Goal: Information Seeking & Learning: Learn about a topic

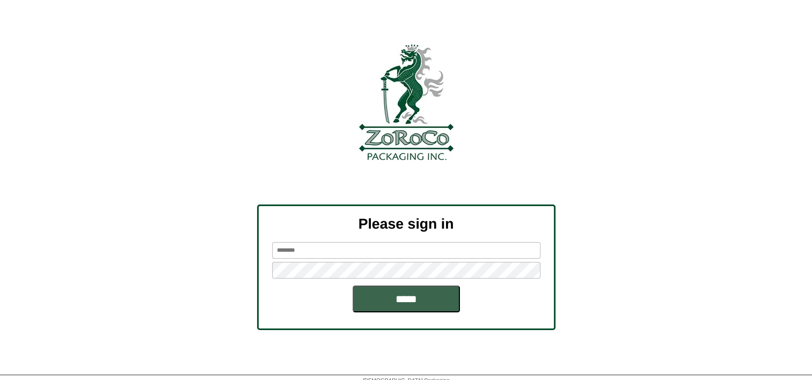
click at [316, 246] on input "text" at bounding box center [406, 250] width 268 height 17
type input "**********"
click at [353, 286] on input "*****" at bounding box center [406, 299] width 107 height 27
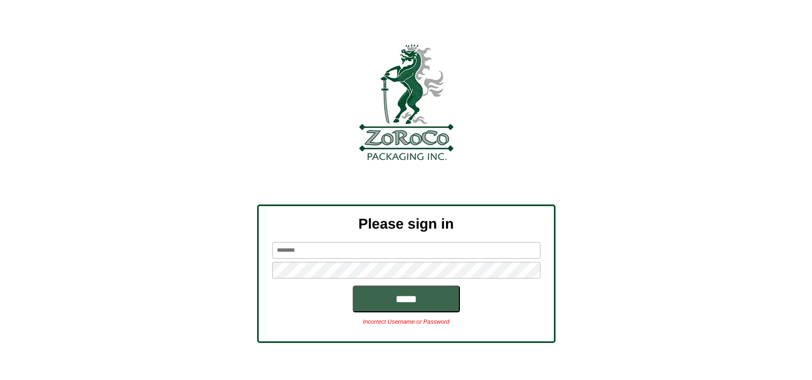
click at [313, 250] on input "text" at bounding box center [406, 250] width 268 height 17
type input "*********"
click at [353, 286] on input "*****" at bounding box center [406, 299] width 107 height 27
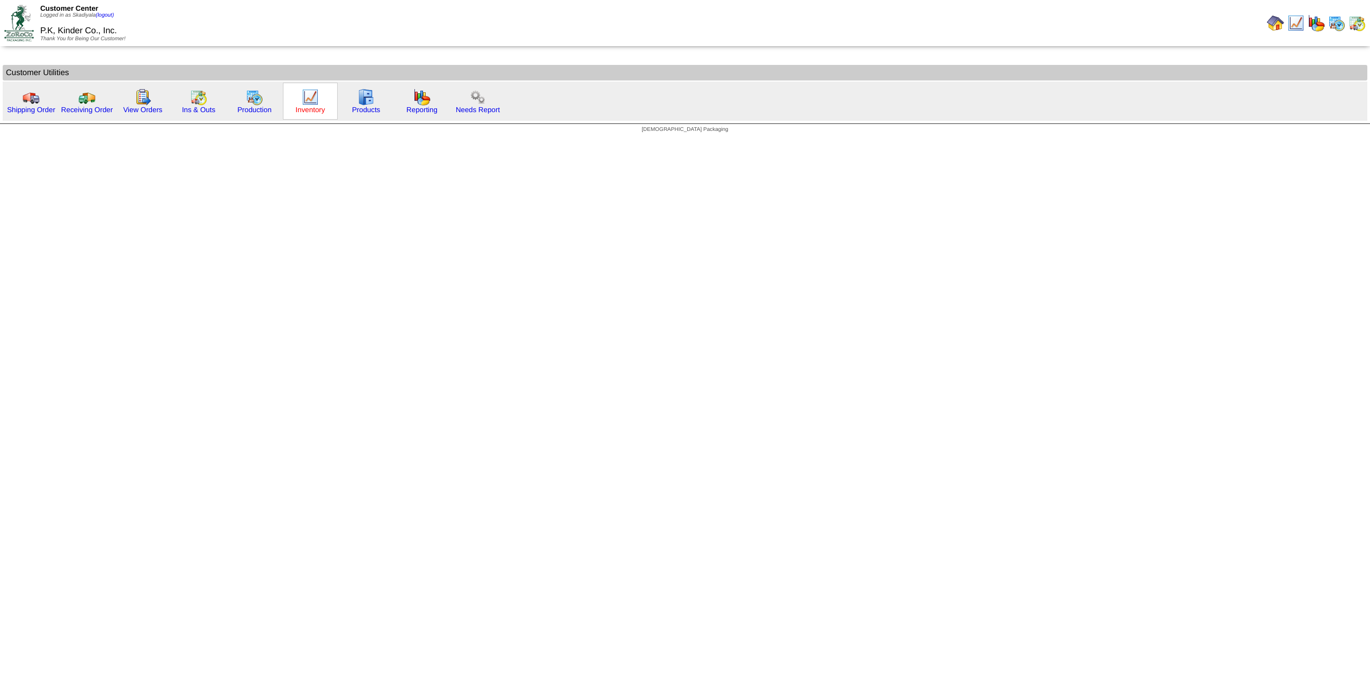
click at [311, 107] on link "Inventory" at bounding box center [311, 110] width 30 height 8
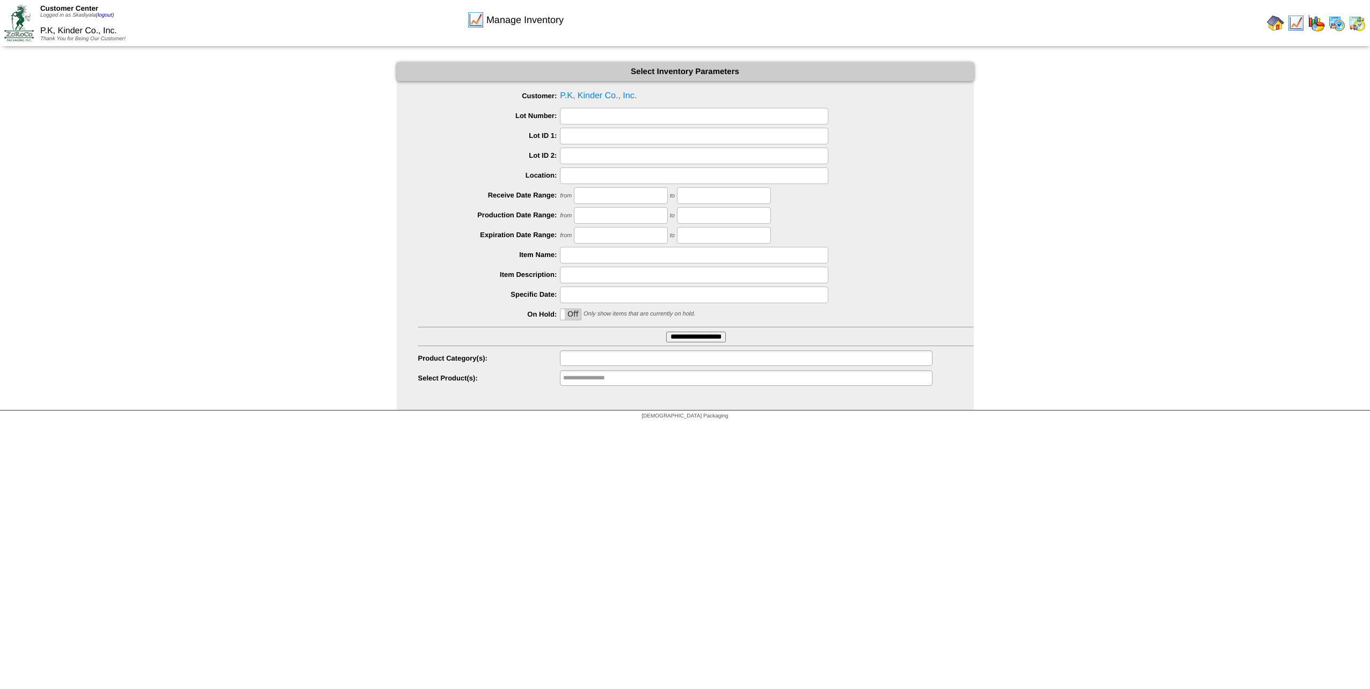
click at [618, 353] on input "text" at bounding box center [597, 358] width 69 height 13
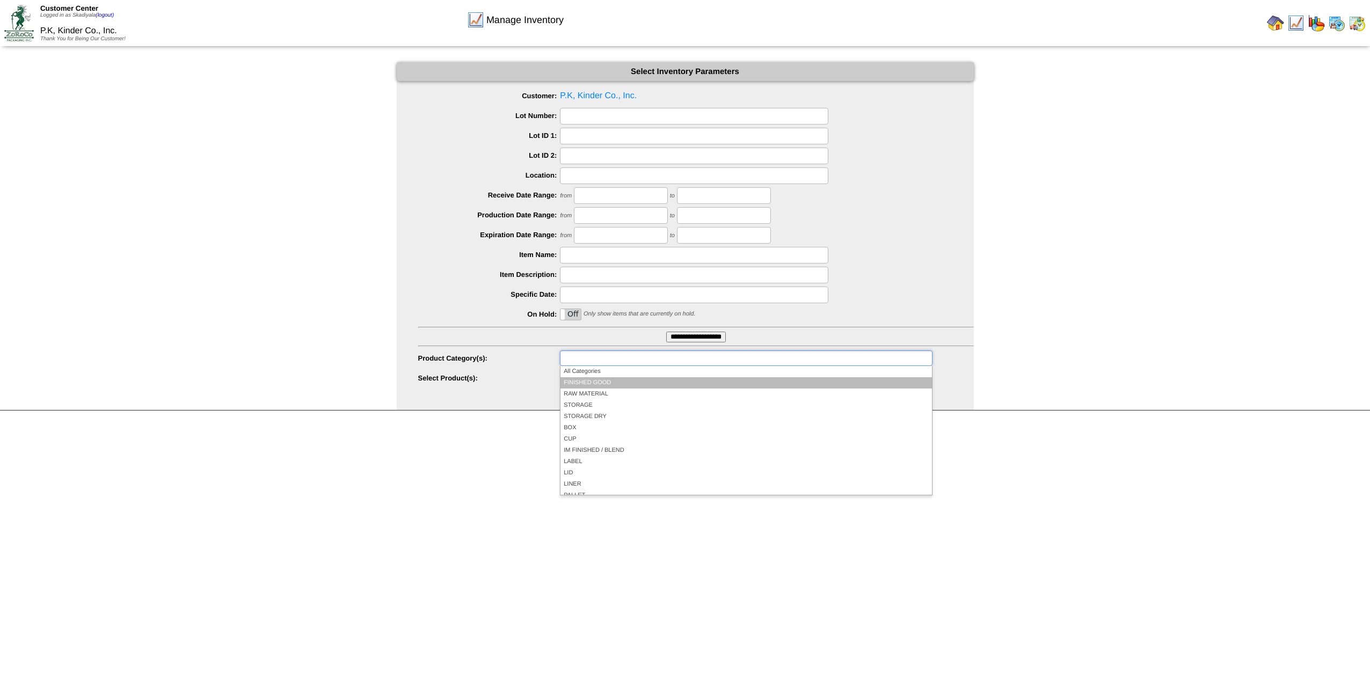
click at [614, 381] on li "FINISHED GOOD" at bounding box center [745, 382] width 371 height 11
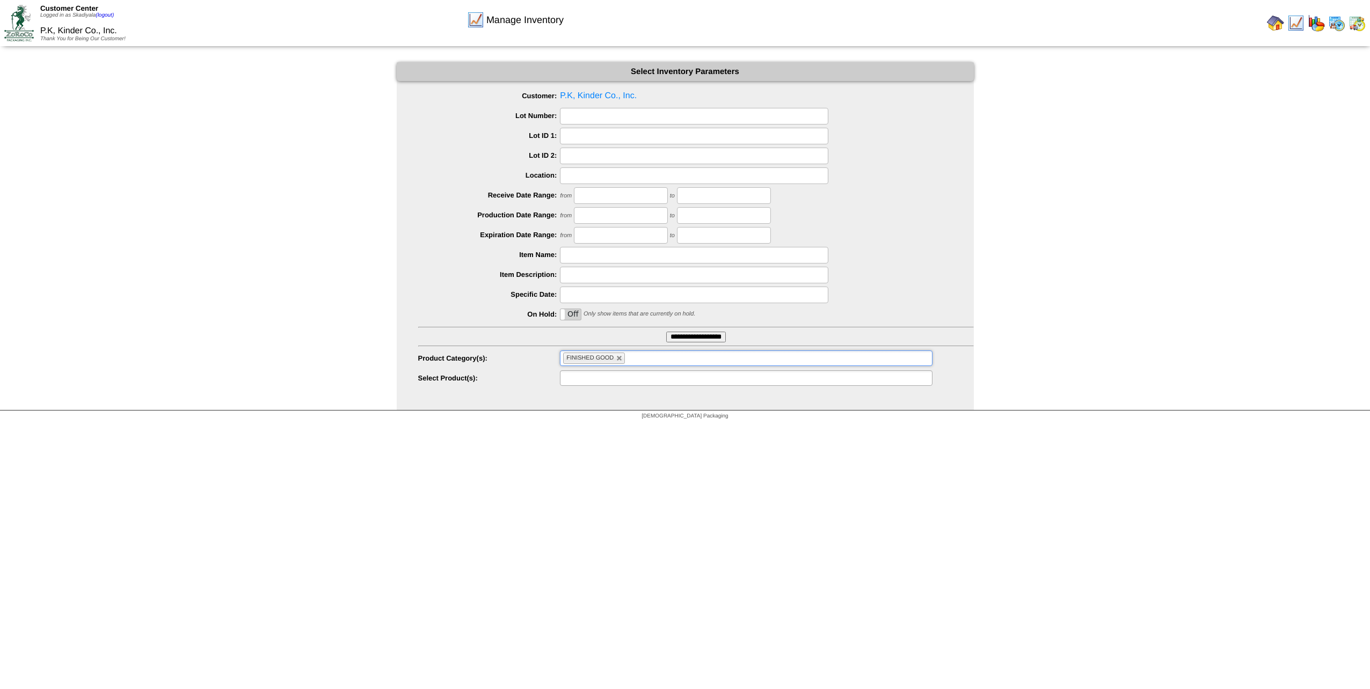
click at [691, 378] on ul at bounding box center [746, 378] width 372 height 16
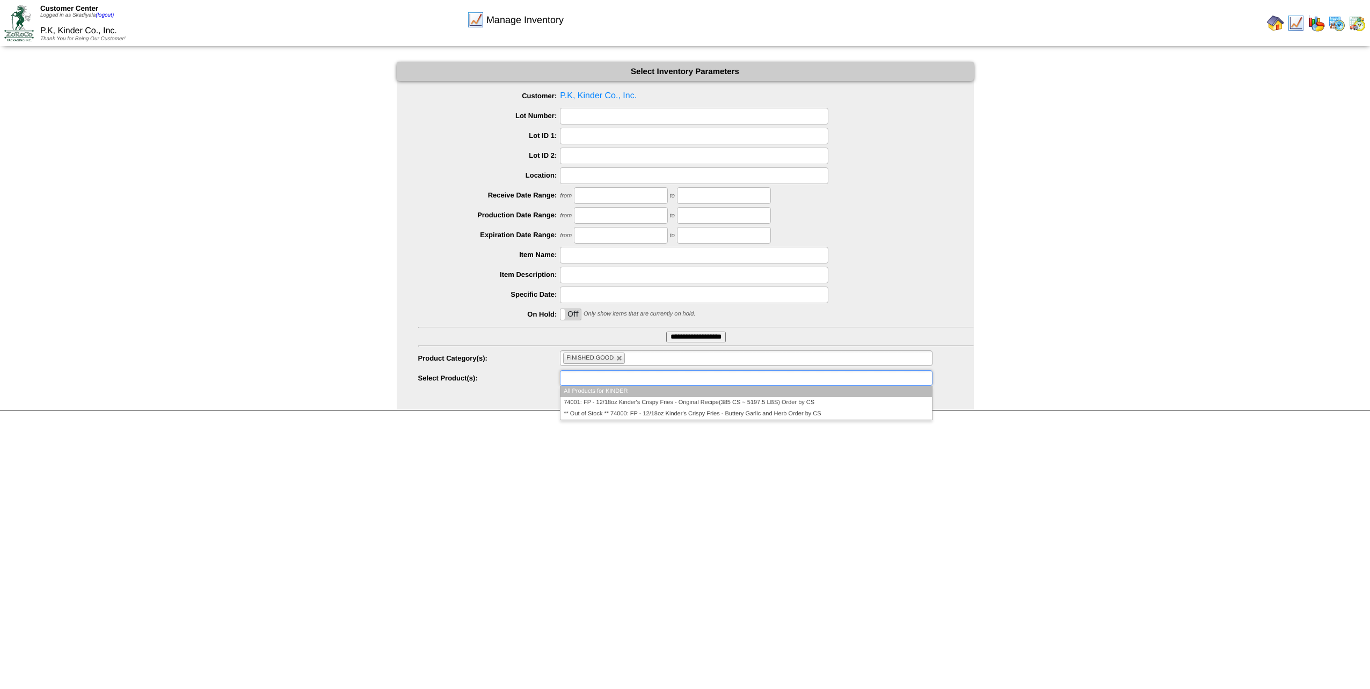
click at [692, 378] on ul at bounding box center [746, 378] width 372 height 16
click at [622, 359] on link at bounding box center [619, 358] width 6 height 6
type input "**********"
click at [629, 358] on input "text" at bounding box center [597, 358] width 69 height 13
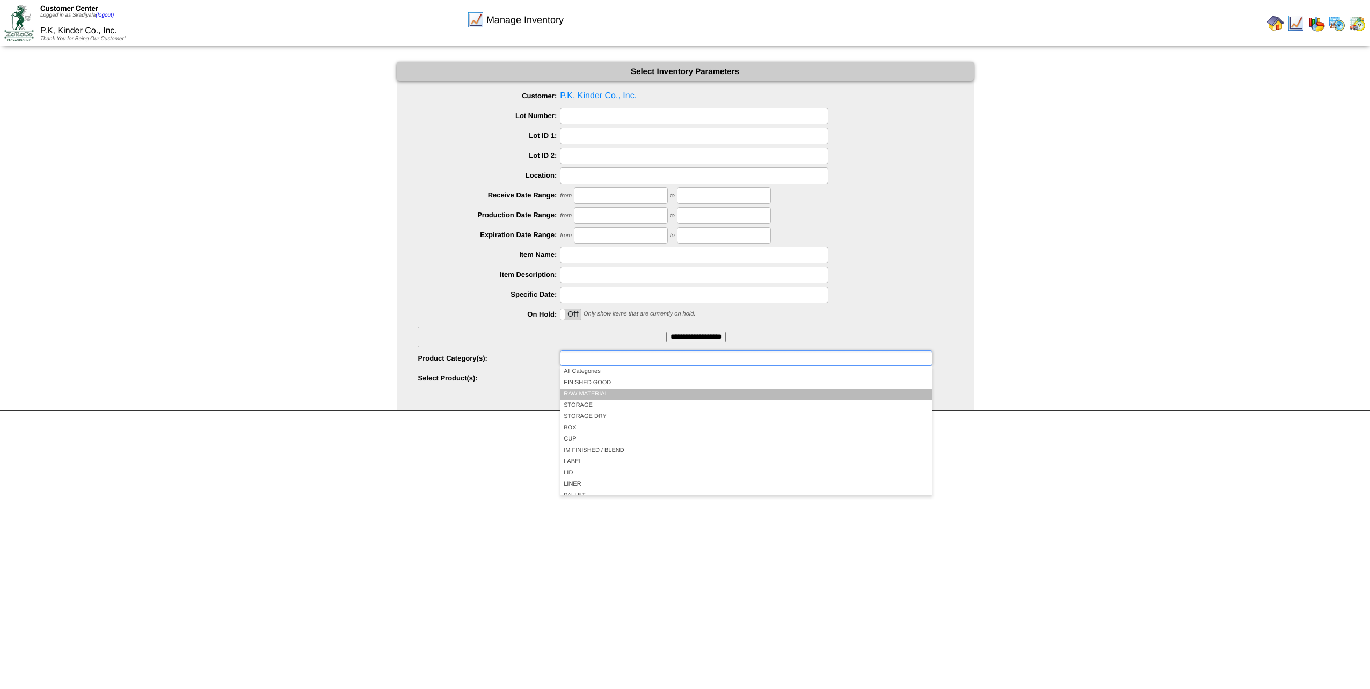
click at [620, 390] on li "RAW MATERIAL" at bounding box center [745, 394] width 371 height 11
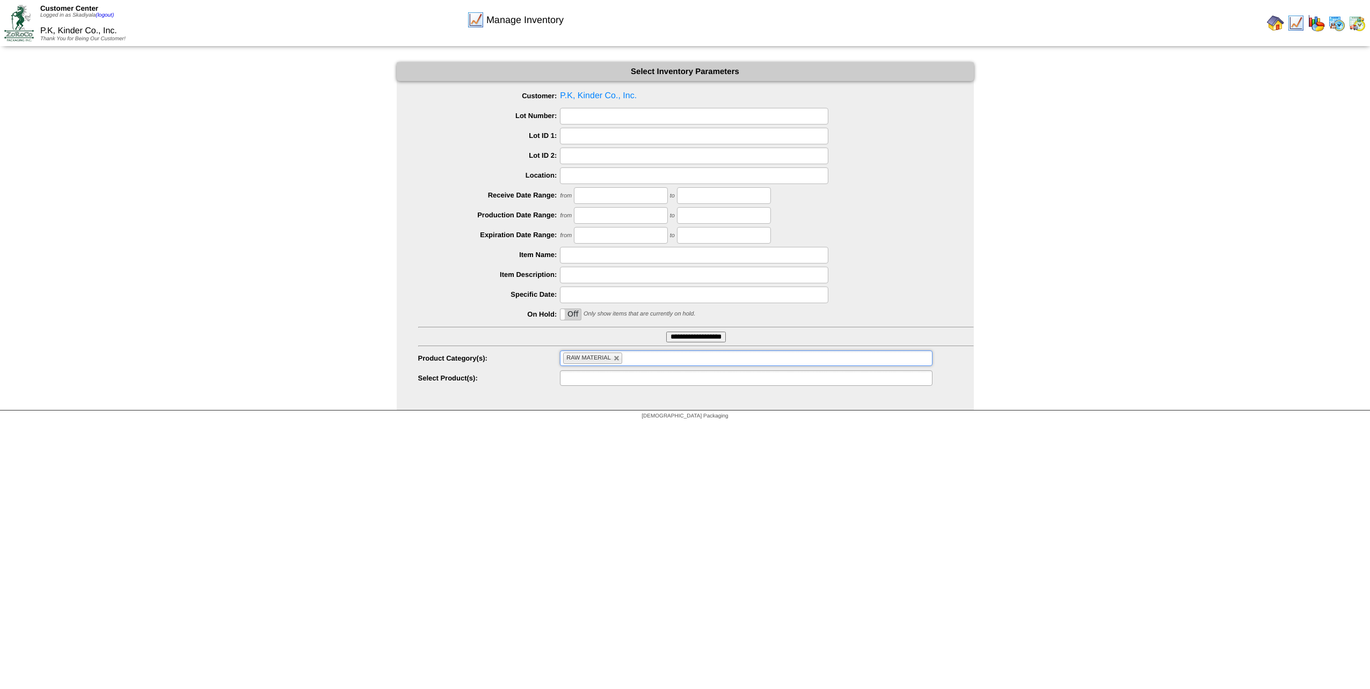
click at [655, 378] on ul at bounding box center [746, 378] width 372 height 16
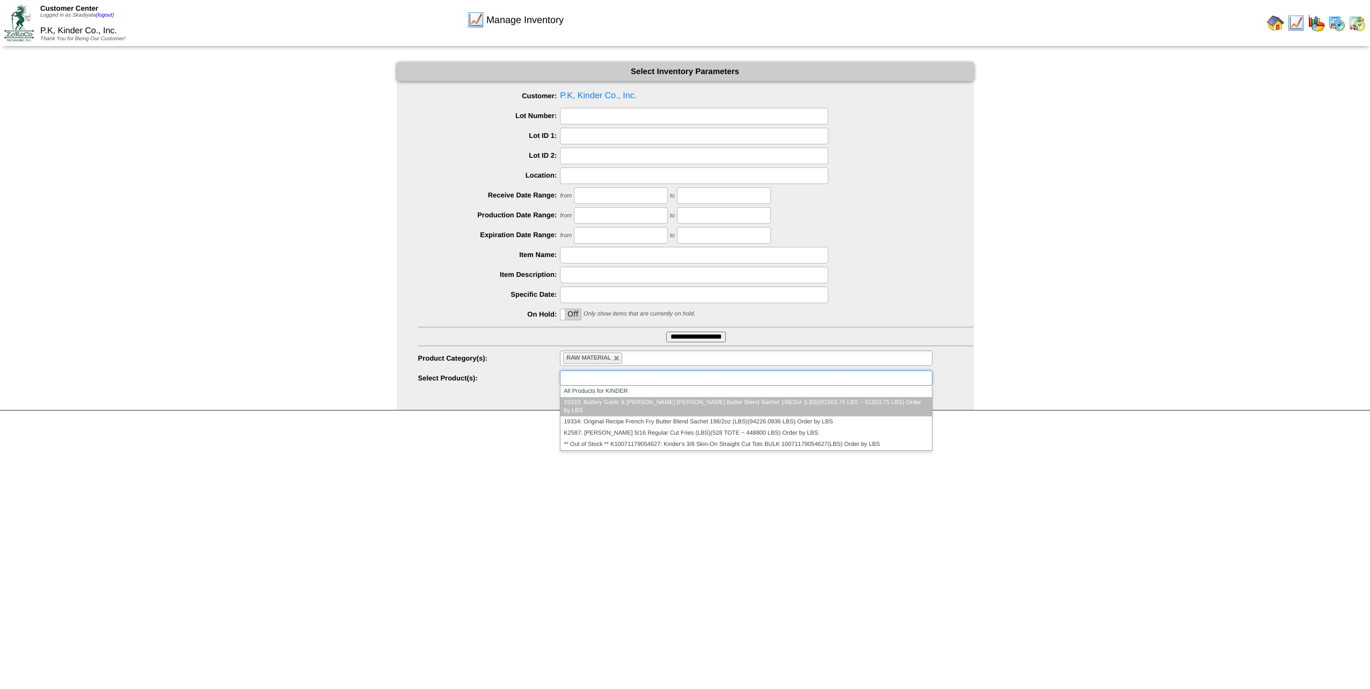
click at [892, 402] on li "19333: Buttery Garlic & [PERSON_NAME] [PERSON_NAME] Butter Blend Sachet 198/2oz…" at bounding box center [745, 406] width 371 height 19
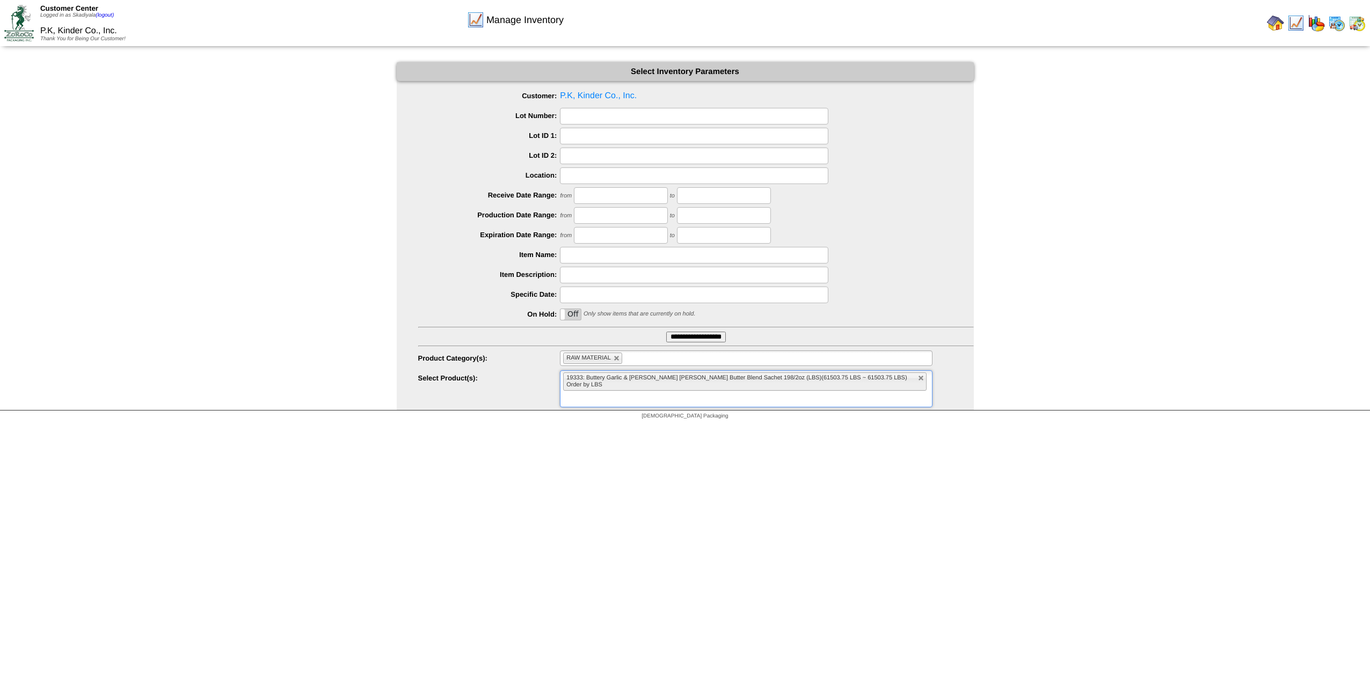
click at [576, 393] on input "text" at bounding box center [569, 399] width 13 height 13
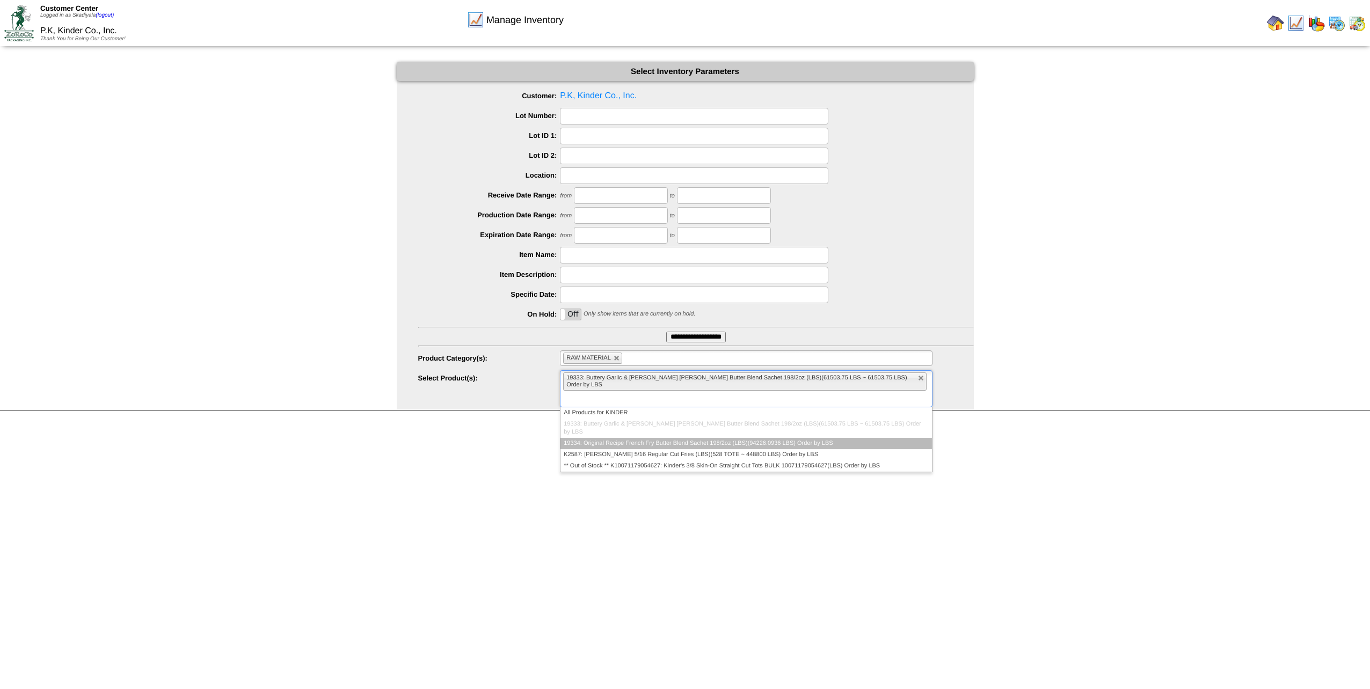
click at [842, 438] on li "19334: Original Recipe French Fry Butter Blend Sachet 198/2oz (LBS)(94226.0936 …" at bounding box center [745, 443] width 371 height 11
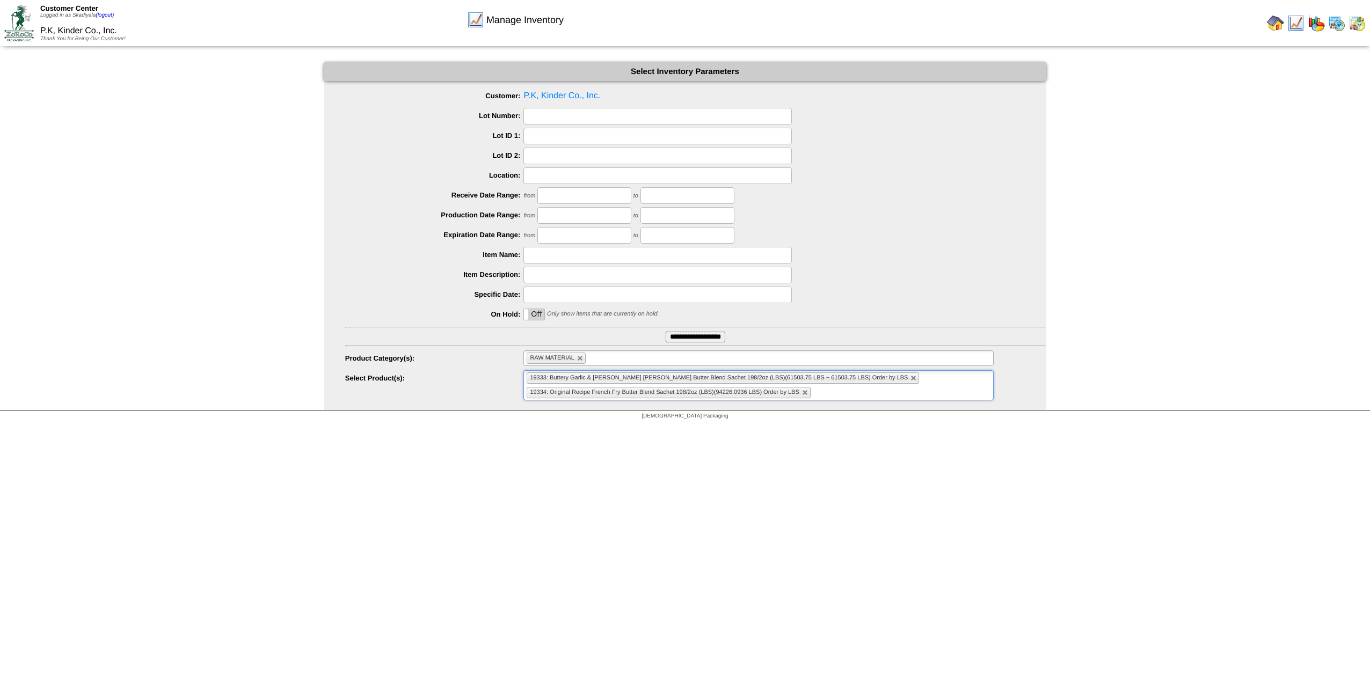
click at [885, 392] on ul "19333: Buttery Garlic & [PERSON_NAME] [PERSON_NAME] Butter Blend Sachet 198/2oz…" at bounding box center [758, 385] width 470 height 30
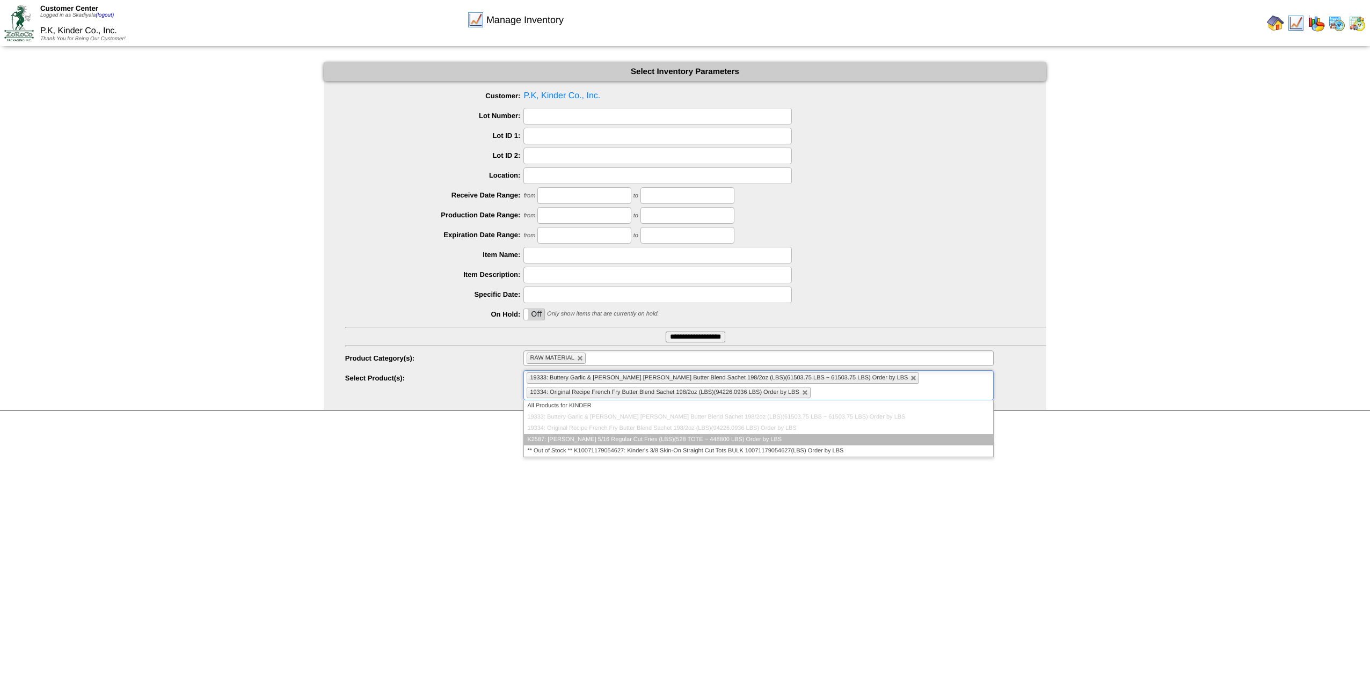
click at [808, 436] on li "K2587: [PERSON_NAME] 5/16 Regular Cut Fries (LBS)(528 TOTE ~ 448800 LBS) Order …" at bounding box center [758, 439] width 469 height 11
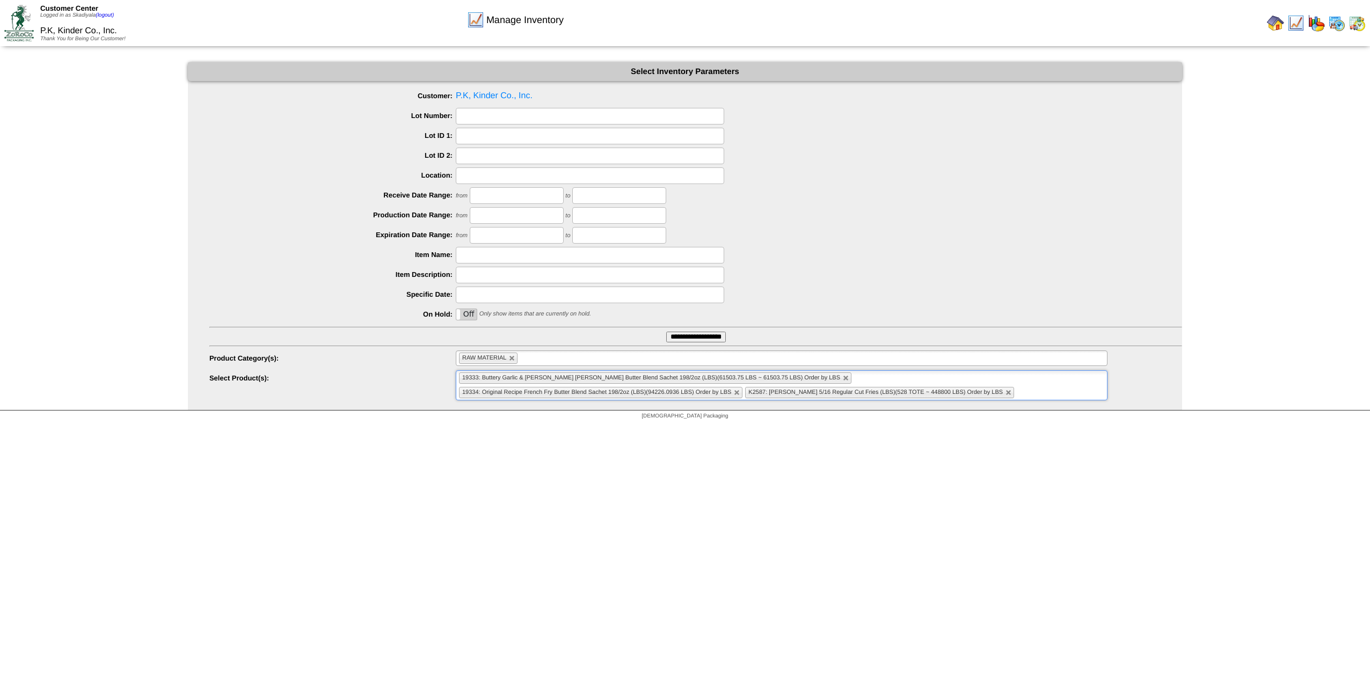
click at [898, 425] on html "Customer Center Logged in as Skadiyala (logout) P.K, Kinder Co., Inc. Thank You…" at bounding box center [685, 212] width 1370 height 425
click at [515, 359] on link at bounding box center [512, 358] width 6 height 6
type input "**********"
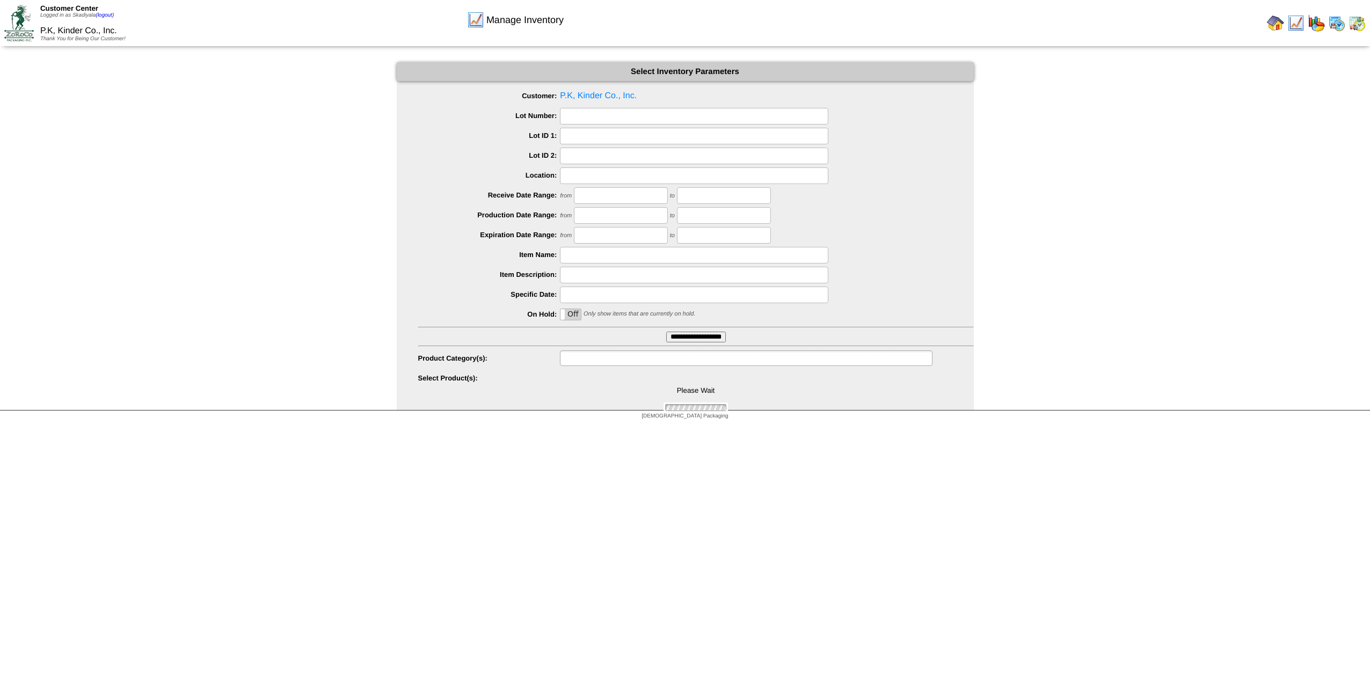
click at [580, 356] on input "text" at bounding box center [597, 358] width 69 height 13
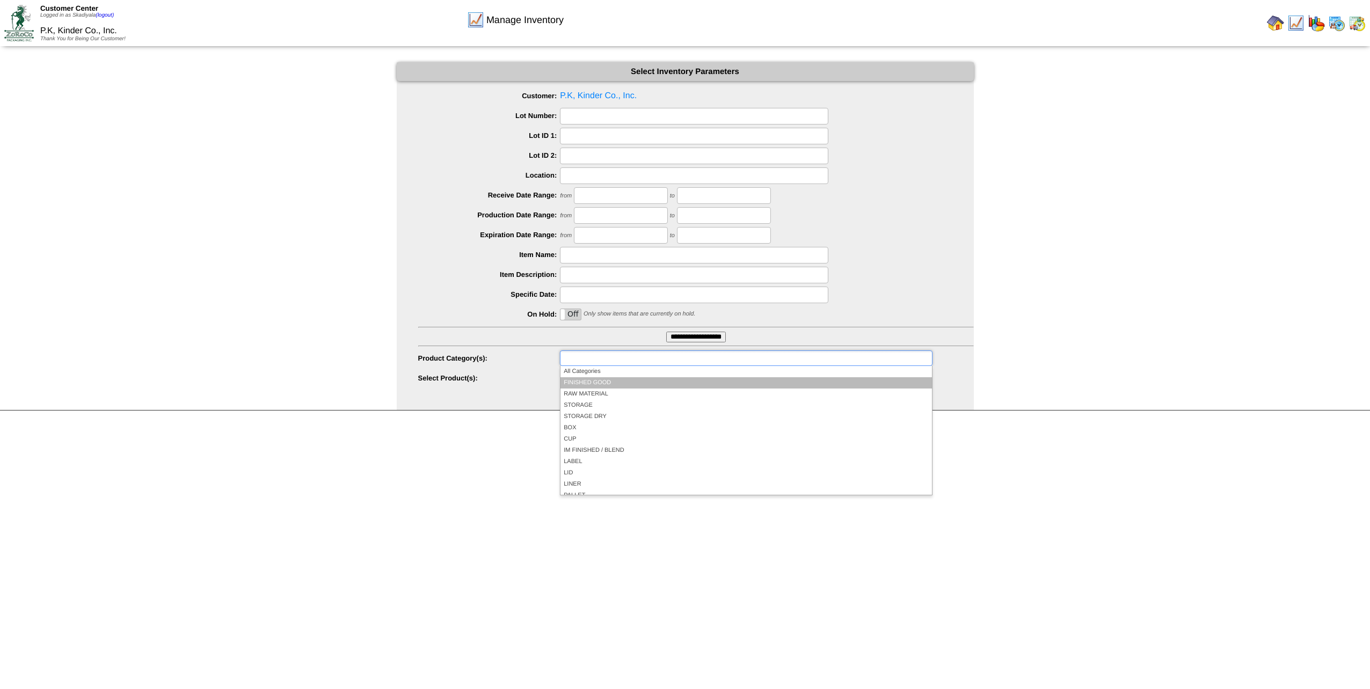
click at [595, 383] on li "FINISHED GOOD" at bounding box center [745, 382] width 371 height 11
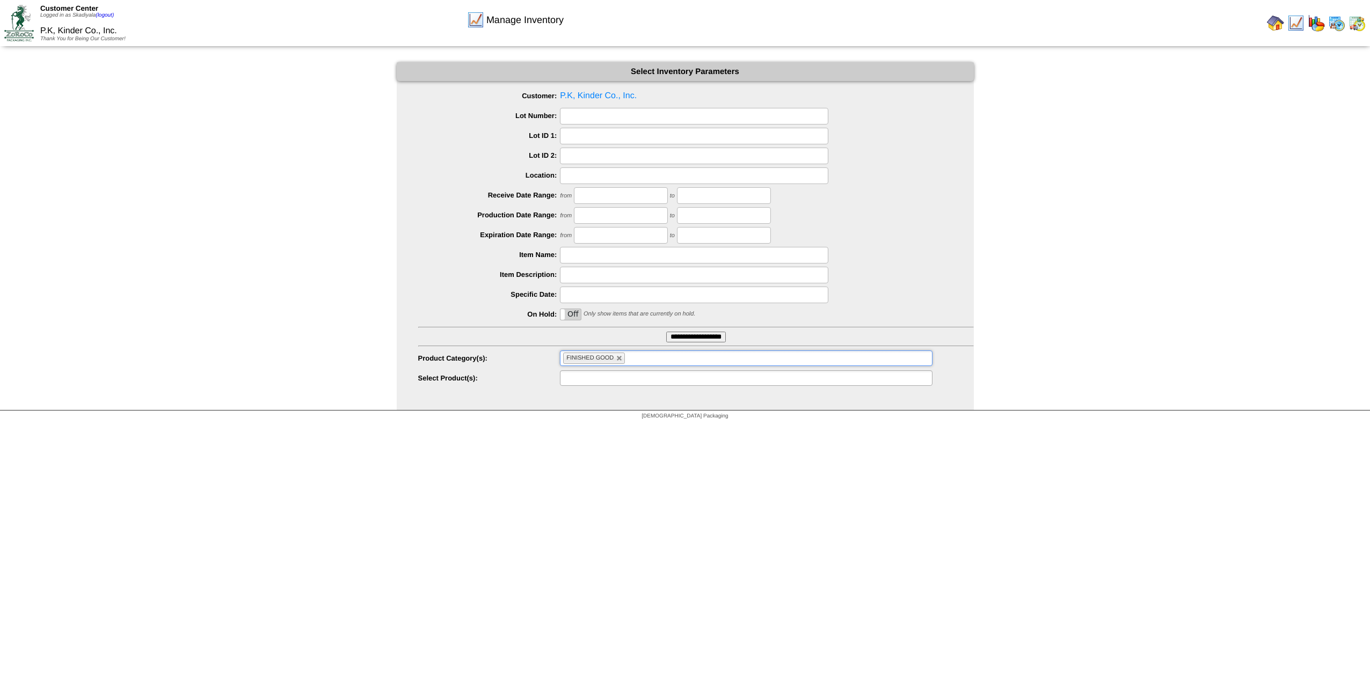
click at [719, 380] on ul at bounding box center [746, 378] width 372 height 16
click at [649, 380] on ul at bounding box center [746, 378] width 372 height 16
click at [618, 361] on link at bounding box center [619, 358] width 6 height 6
type input "**********"
click at [629, 357] on input "text" at bounding box center [597, 358] width 69 height 13
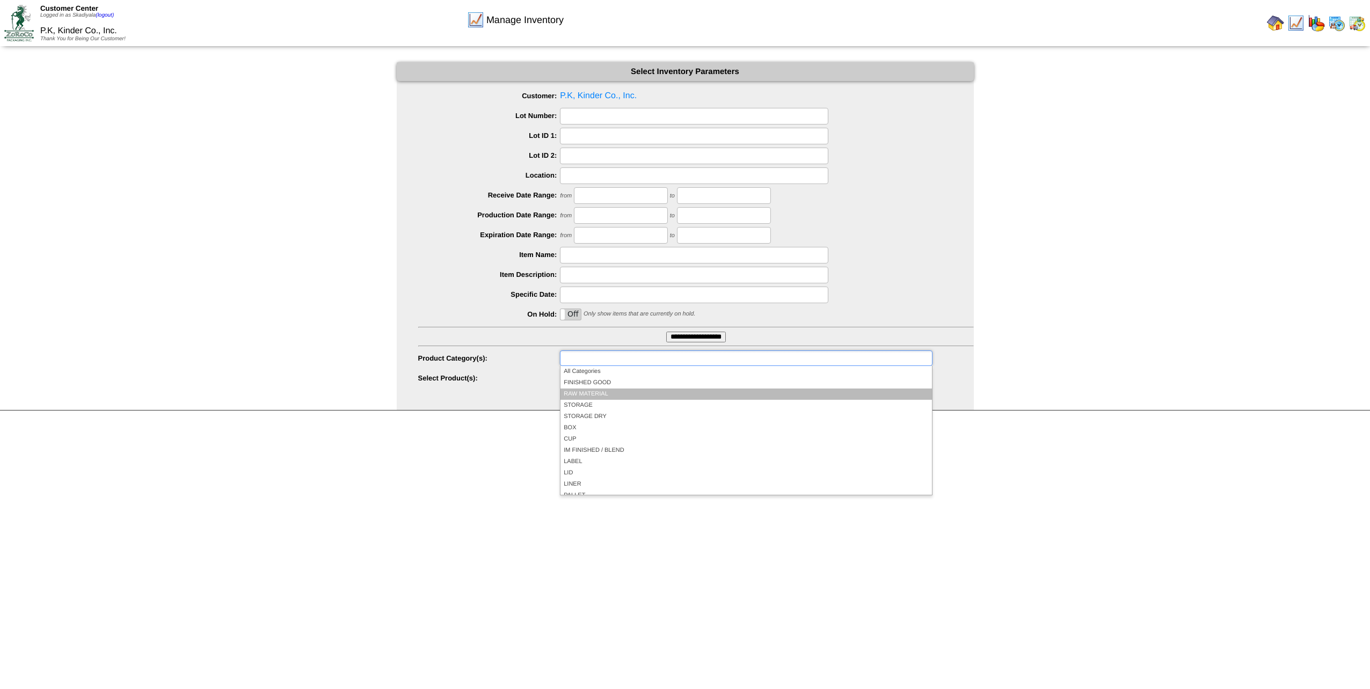
click at [618, 393] on li "RAW MATERIAL" at bounding box center [745, 394] width 371 height 11
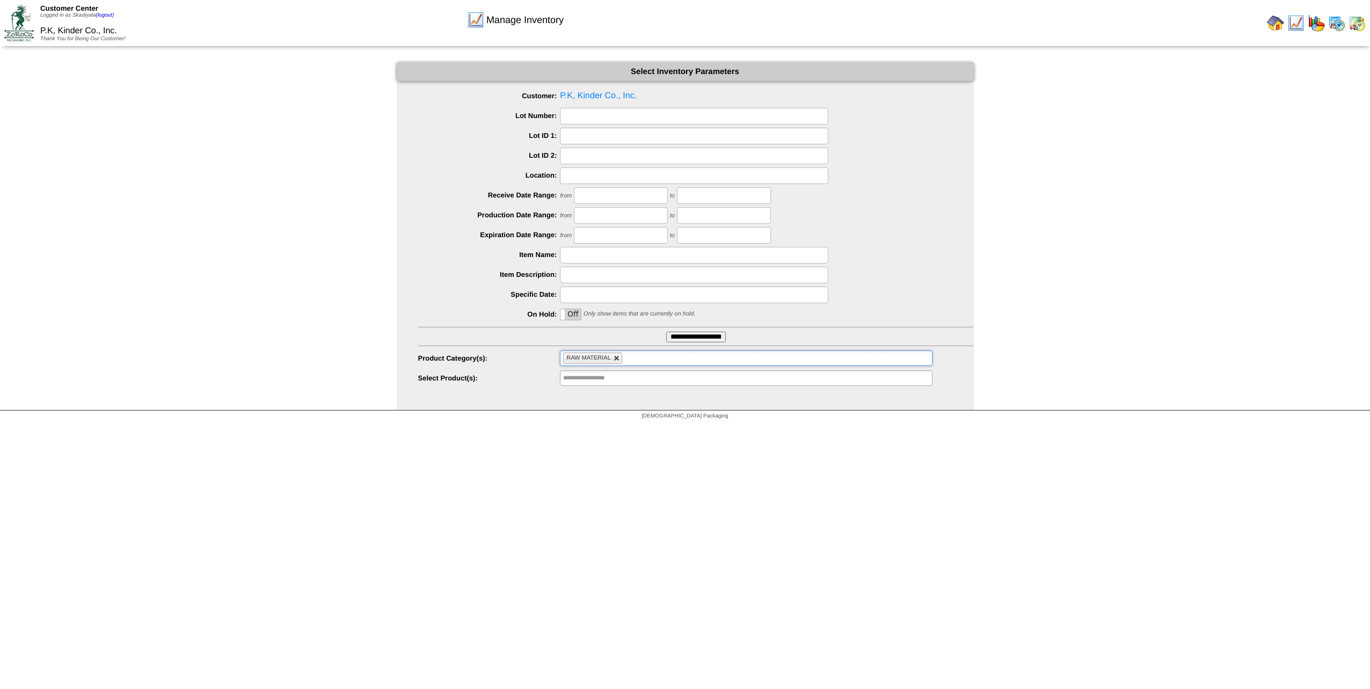
click at [616, 359] on link at bounding box center [617, 358] width 6 height 6
click at [622, 359] on ul at bounding box center [746, 358] width 372 height 16
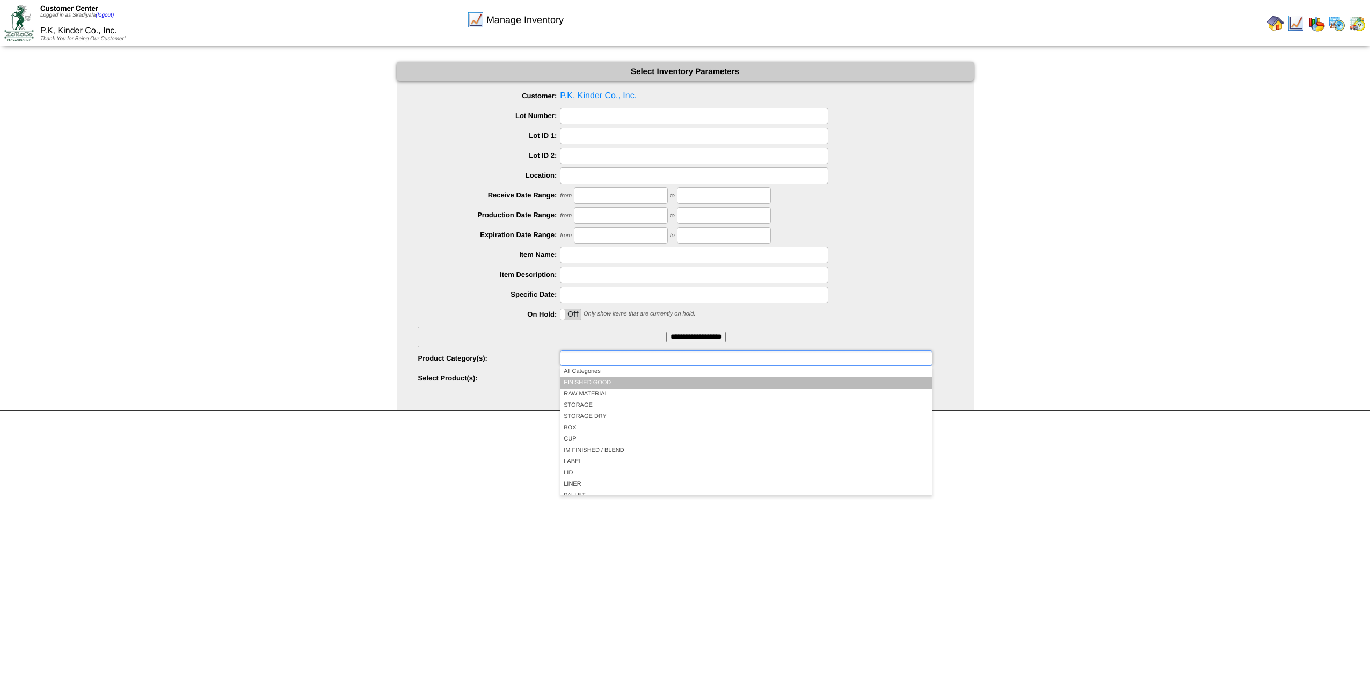
click at [608, 384] on li "FINISHED GOOD" at bounding box center [745, 382] width 371 height 11
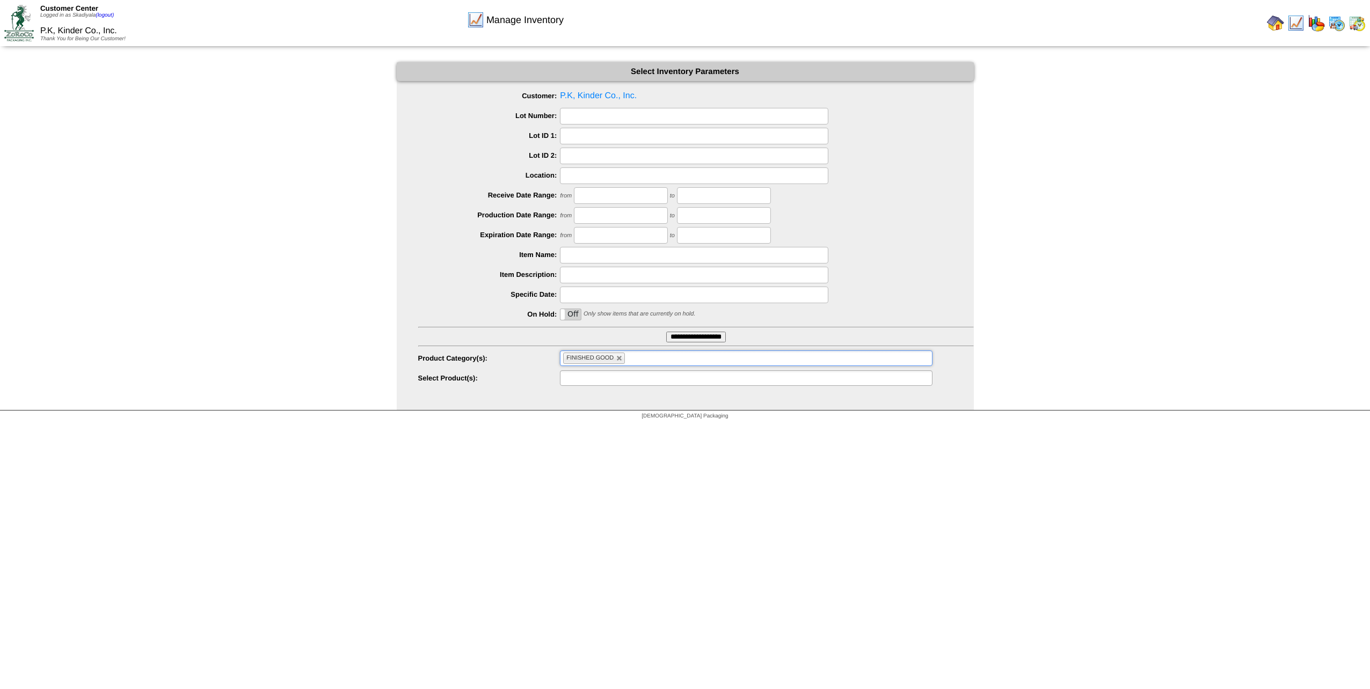
click at [762, 381] on ul at bounding box center [746, 378] width 372 height 16
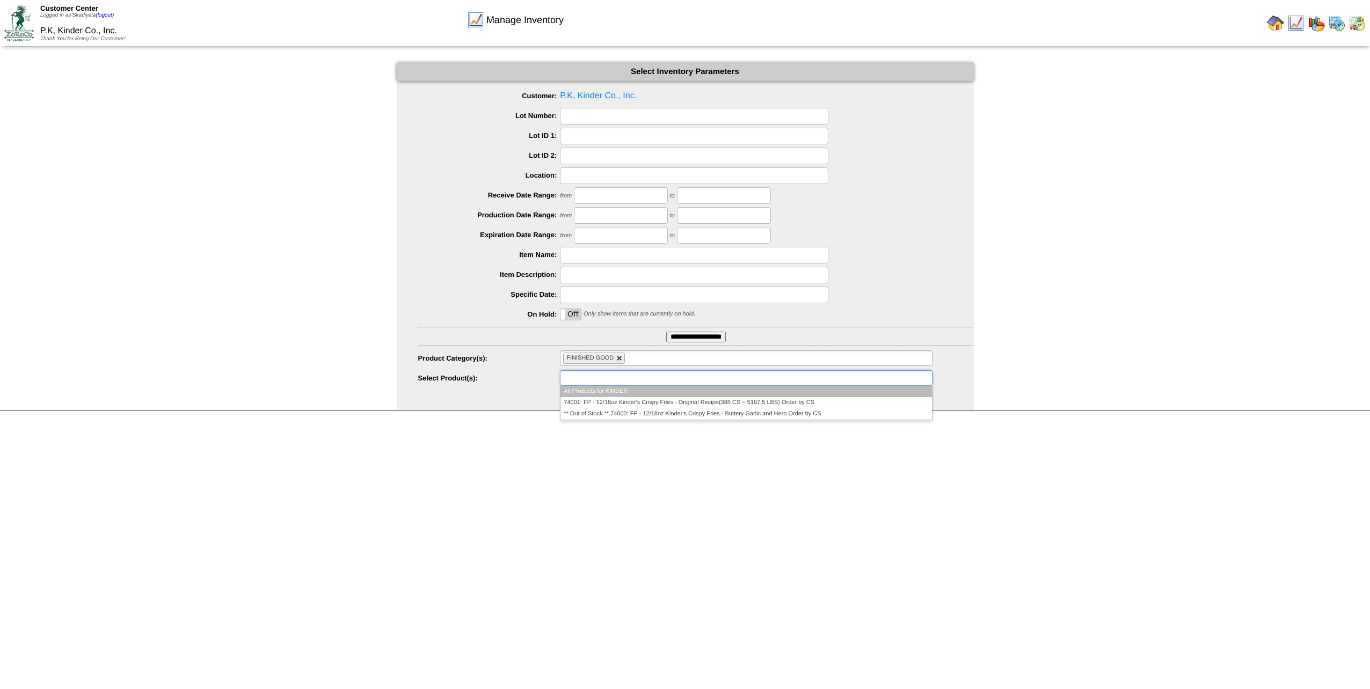
click at [616, 357] on link at bounding box center [619, 358] width 6 height 6
type input "**********"
click at [624, 356] on input "text" at bounding box center [597, 358] width 69 height 13
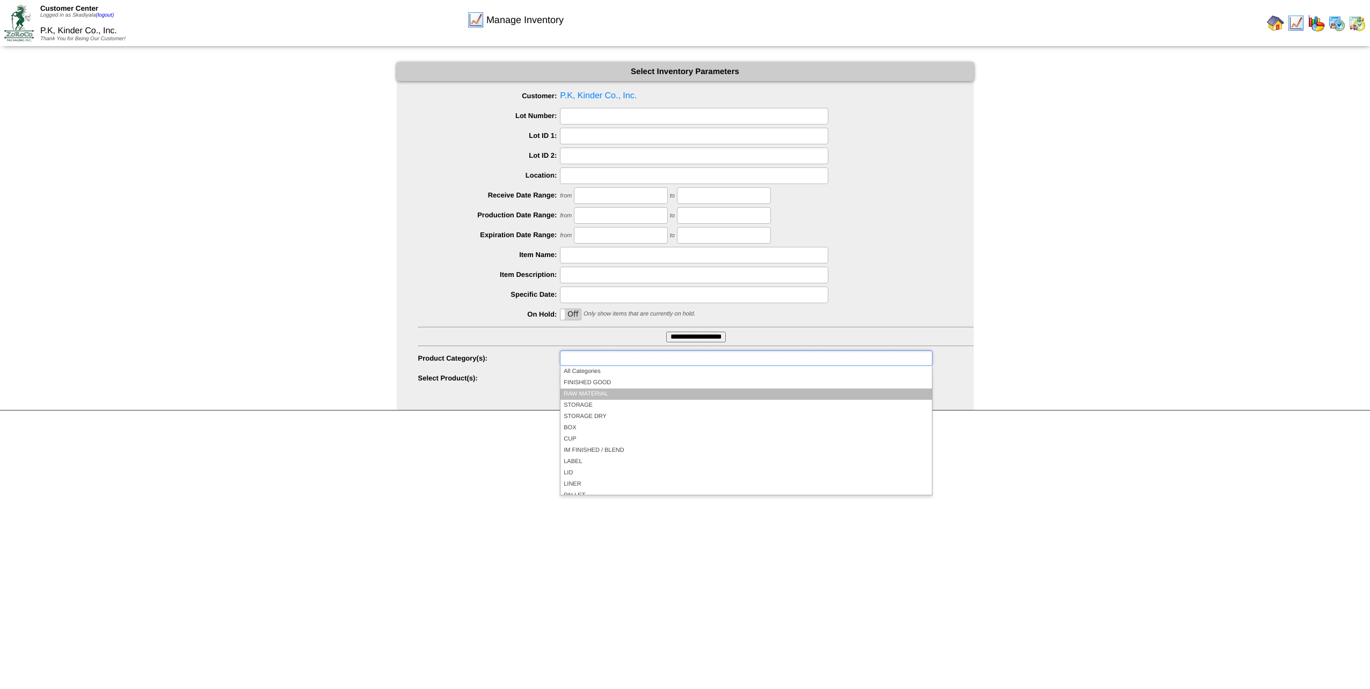
click at [622, 389] on li "RAW MATERIAL" at bounding box center [745, 394] width 371 height 11
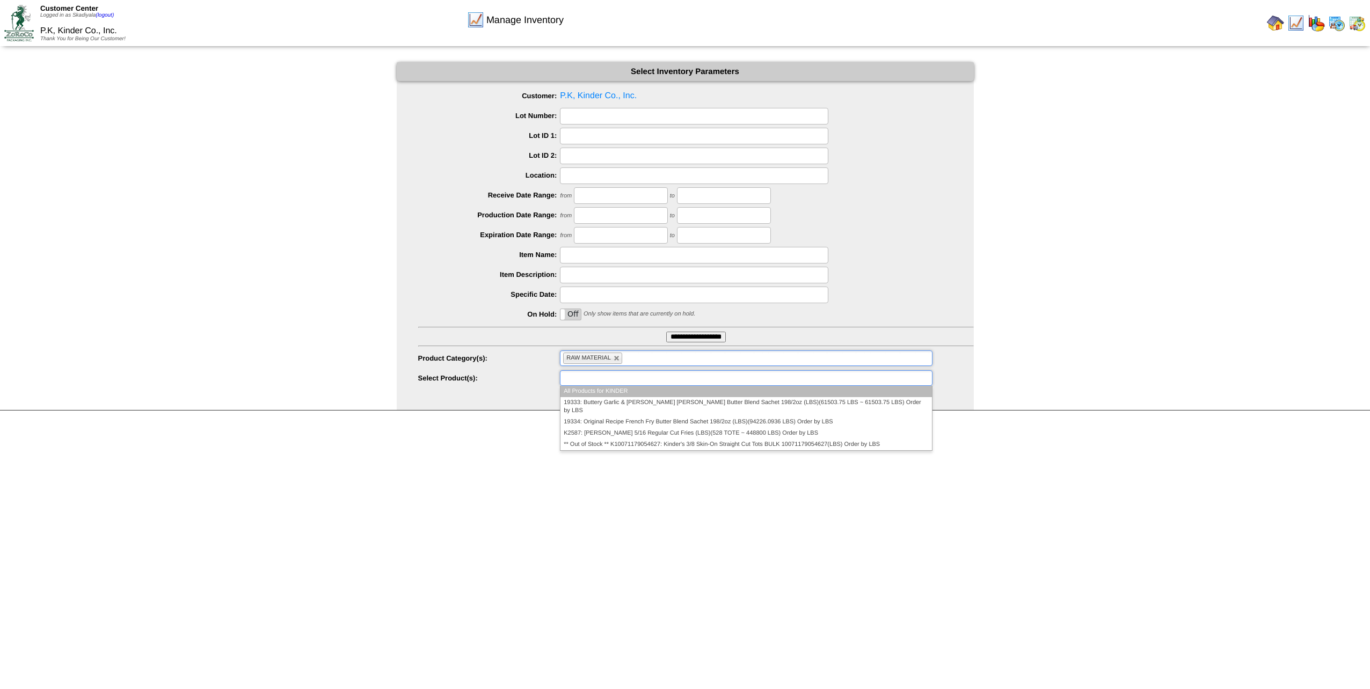
click at [750, 381] on ul at bounding box center [746, 378] width 372 height 16
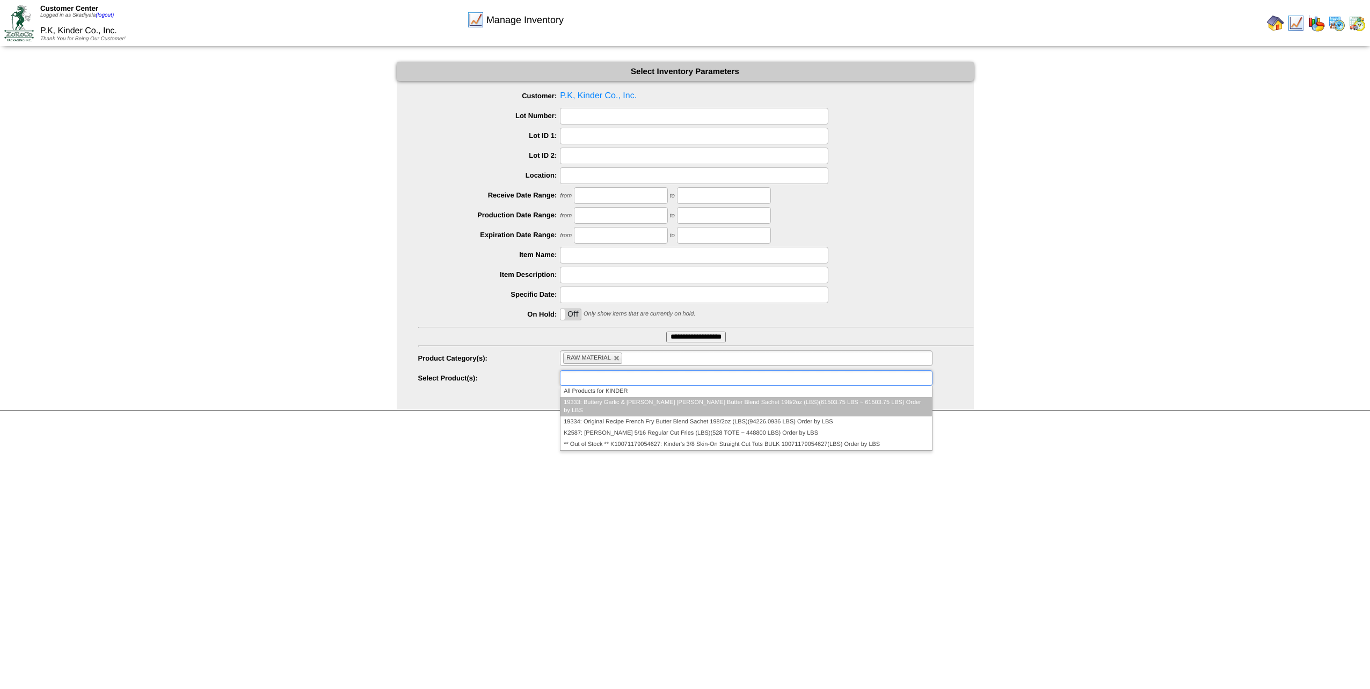
click at [845, 401] on li "19333: Buttery Garlic & [PERSON_NAME] [PERSON_NAME] Butter Blend Sachet 198/2oz…" at bounding box center [745, 406] width 371 height 19
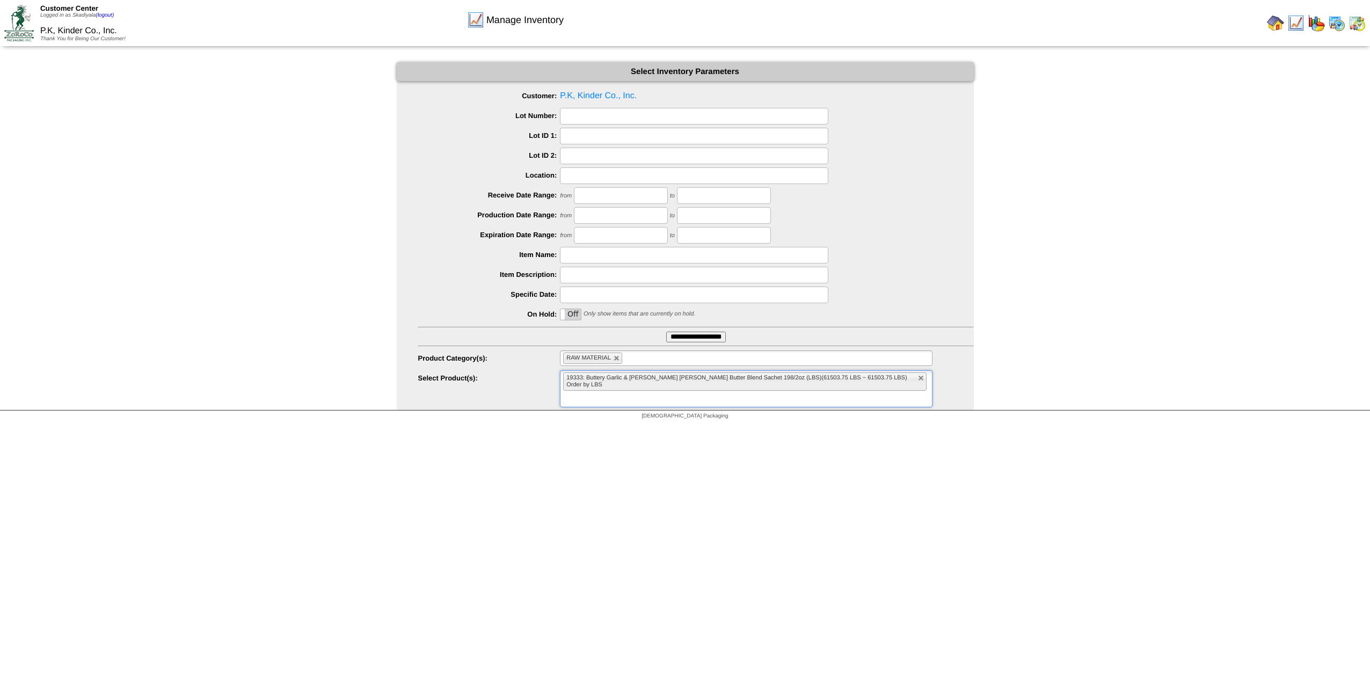
click at [576, 393] on input "text" at bounding box center [569, 399] width 13 height 13
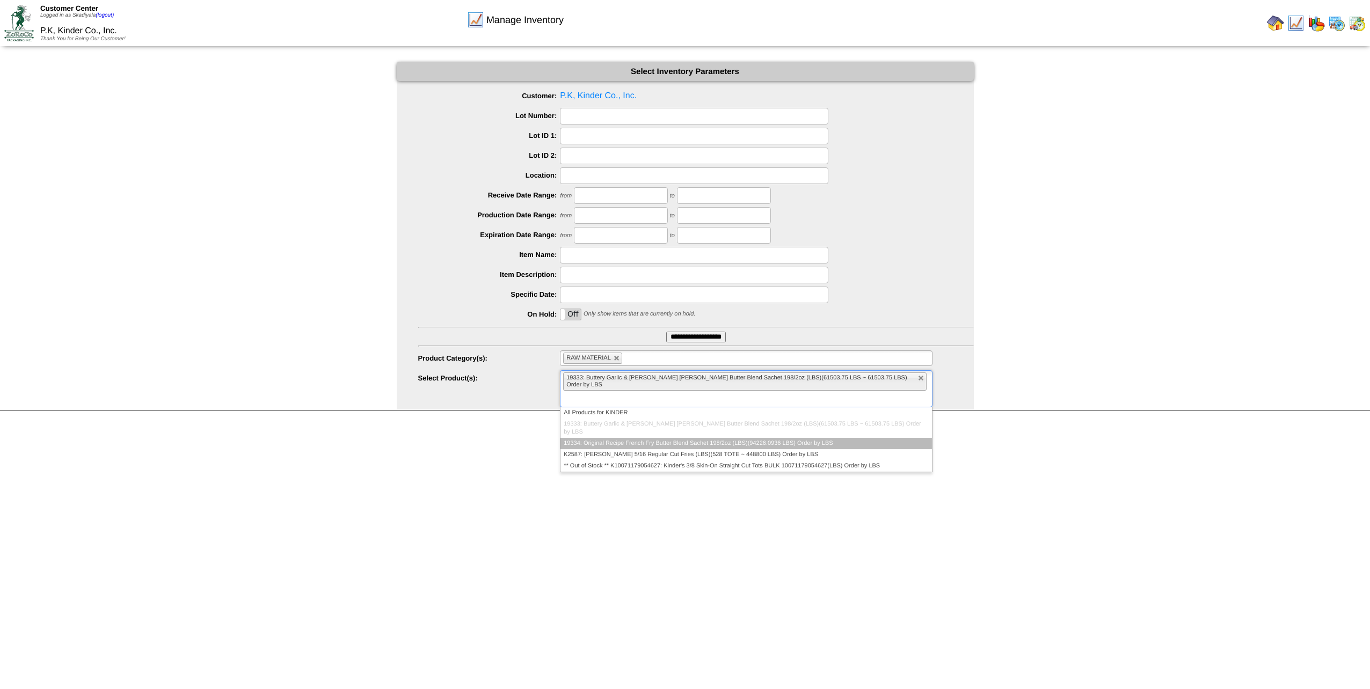
click at [841, 438] on li "19334: Original Recipe French Fry Butter Blend Sachet 198/2oz (LBS)(94226.0936 …" at bounding box center [745, 443] width 371 height 11
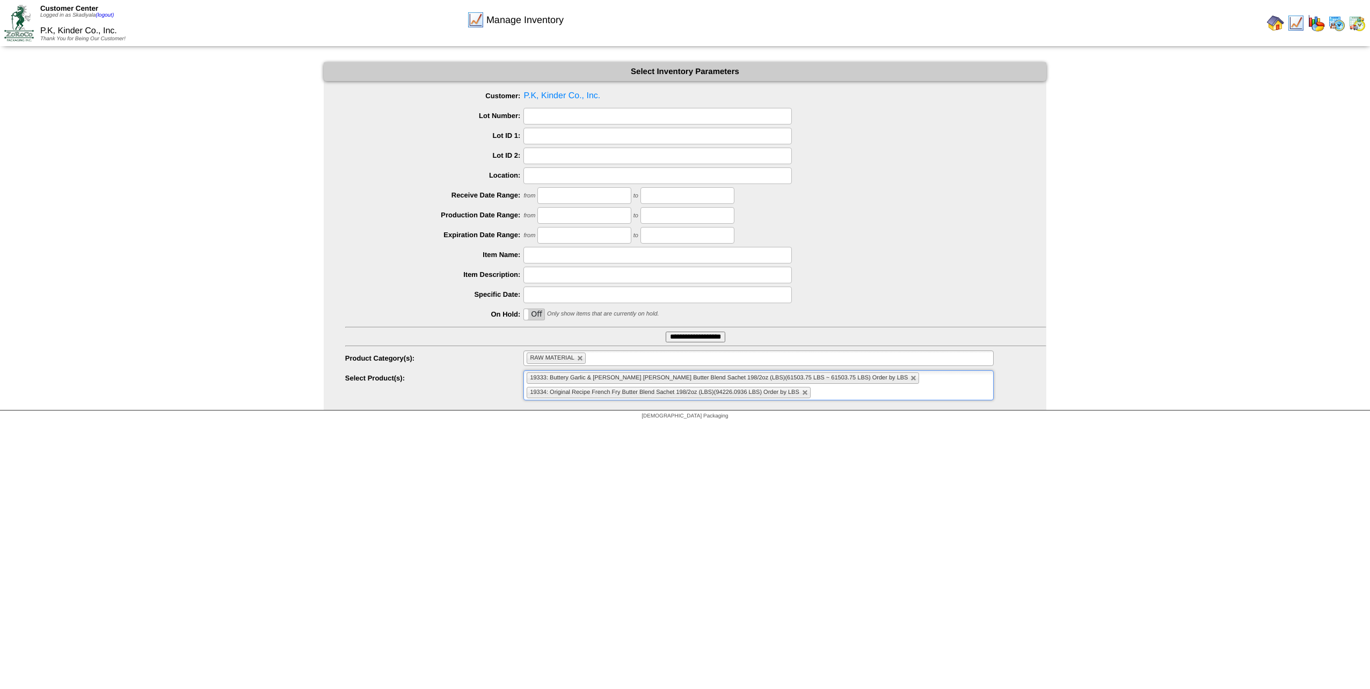
click at [912, 389] on ul "19333: Buttery Garlic & [PERSON_NAME] [PERSON_NAME] Butter Blend Sachet 198/2oz…" at bounding box center [758, 385] width 470 height 30
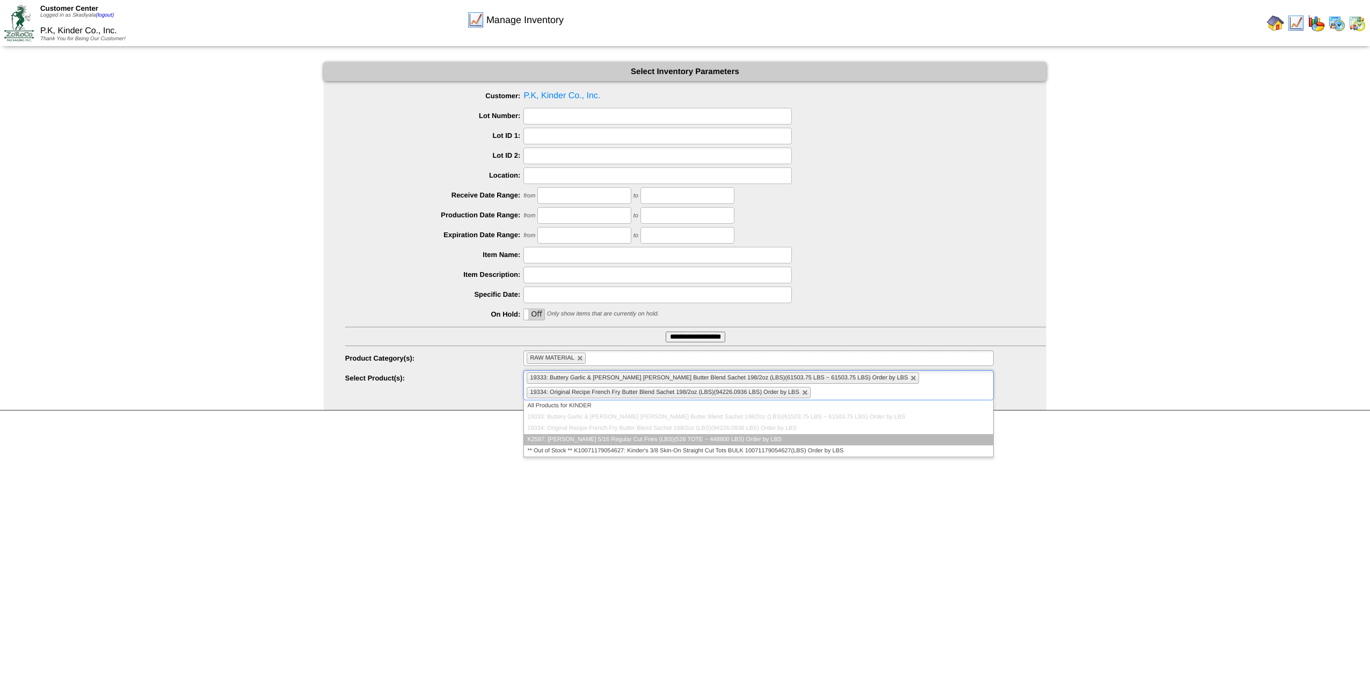
click at [782, 438] on li "K2587: [PERSON_NAME] 5/16 Regular Cut Fries (LBS)(528 TOTE ~ 448800 LBS) Order …" at bounding box center [758, 439] width 469 height 11
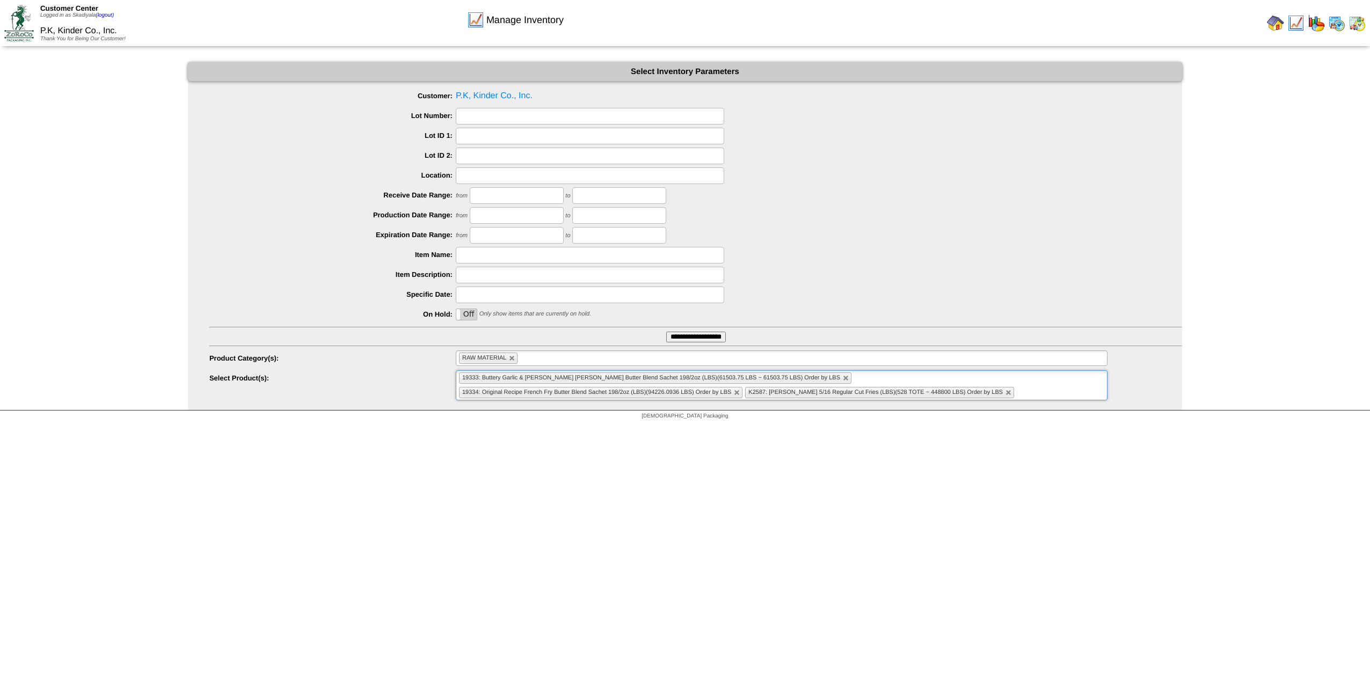
click at [515, 360] on link at bounding box center [512, 358] width 6 height 6
type input "**********"
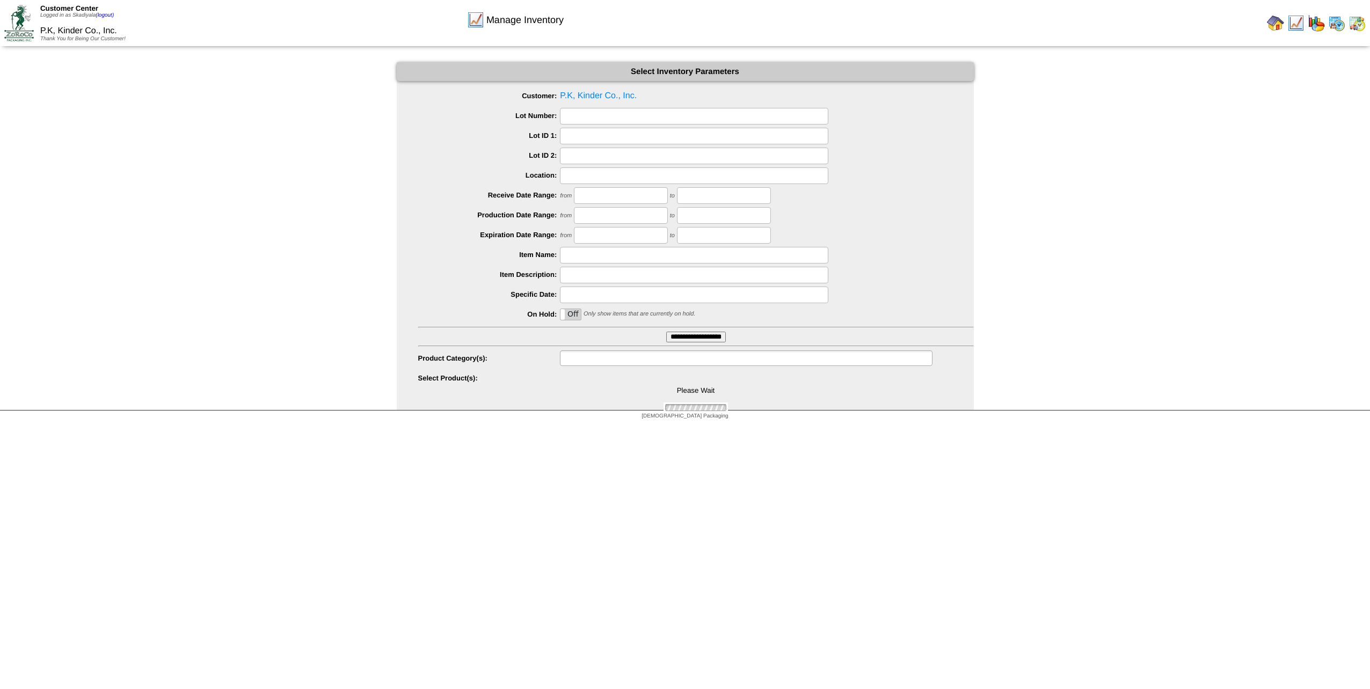
click at [576, 360] on input "text" at bounding box center [597, 358] width 69 height 13
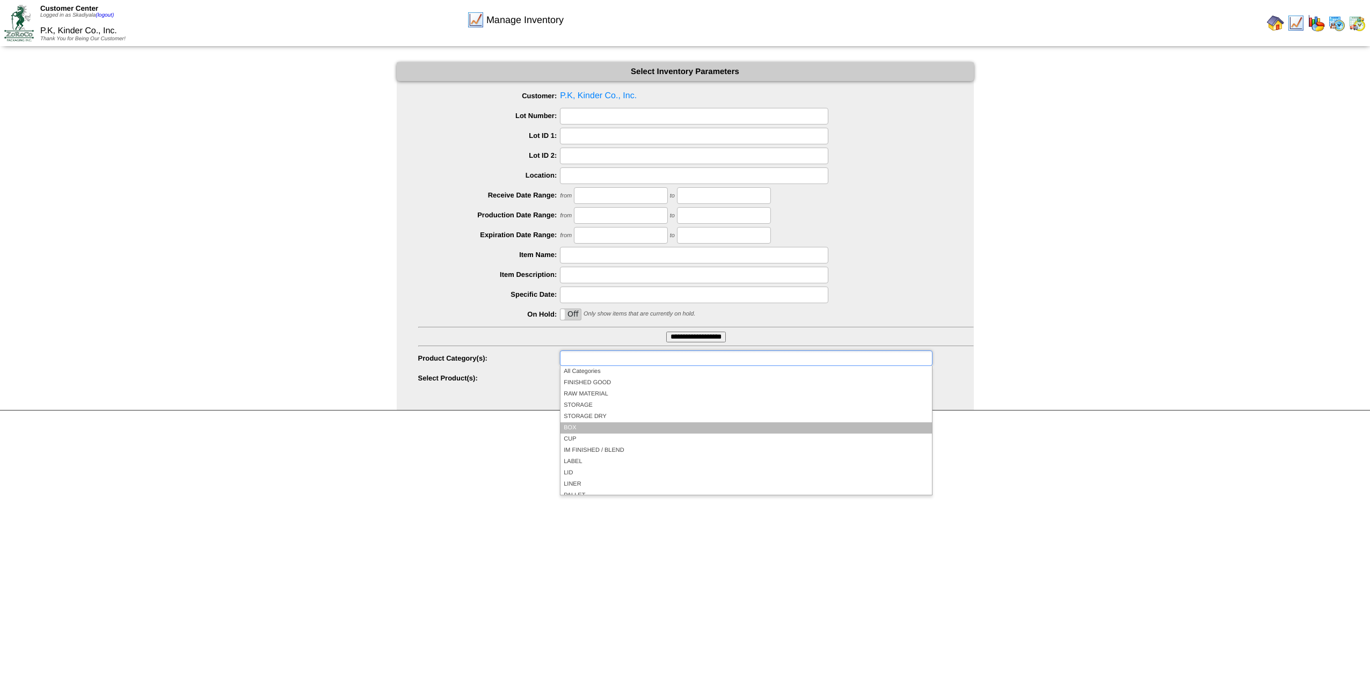
click at [603, 425] on li "BOX" at bounding box center [745, 427] width 371 height 11
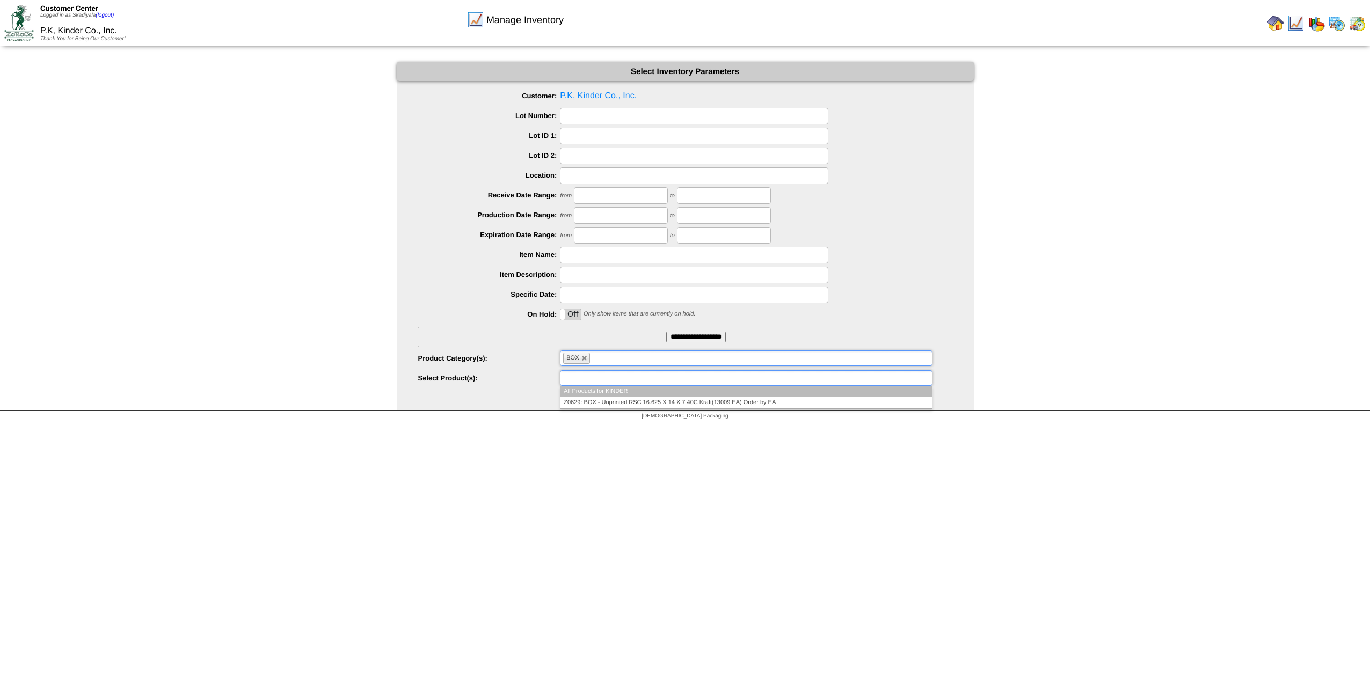
click at [722, 377] on ul at bounding box center [746, 378] width 372 height 16
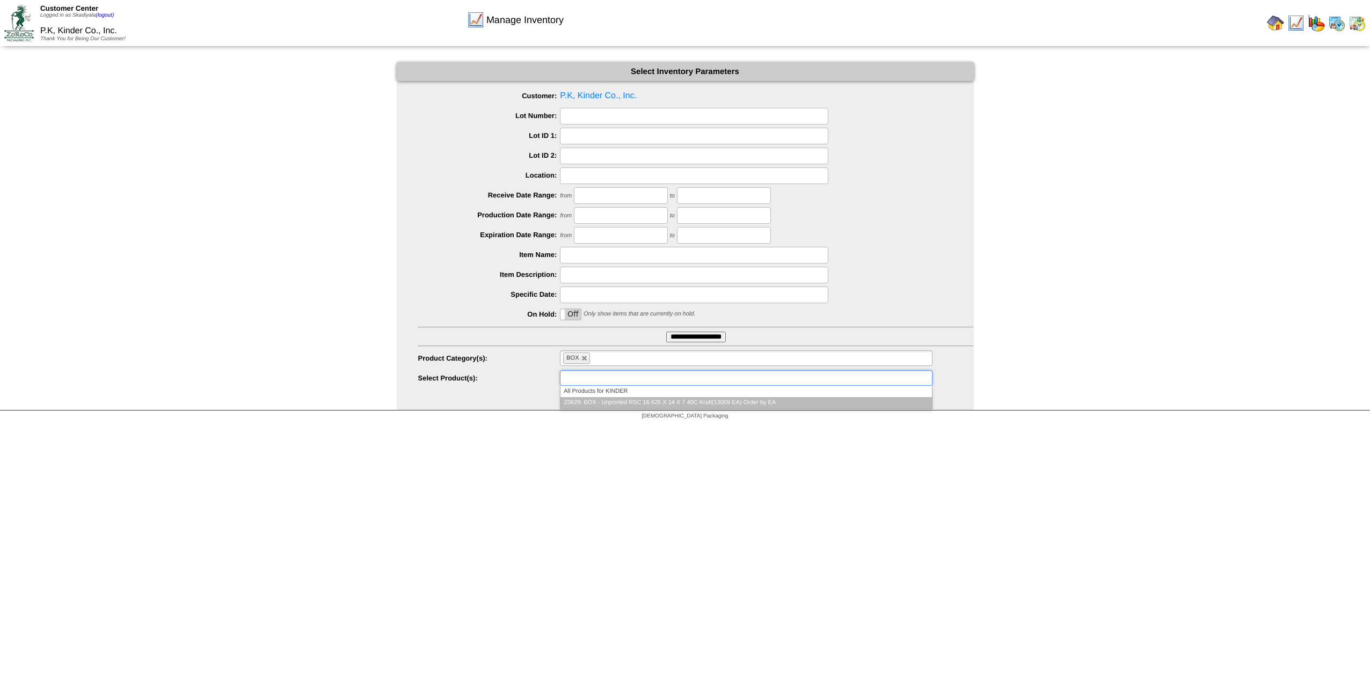
click at [740, 401] on li "Z0629: BOX - Unprinted RSC 16.625 X 14 X 7 40C Kraft(13009 EA) Order by EA" at bounding box center [745, 402] width 371 height 11
click at [842, 425] on html "Customer Center Logged in as Skadiyala (logout) P.K, Kinder Co., Inc. Thank You…" at bounding box center [685, 212] width 1370 height 425
click at [783, 377] on link at bounding box center [784, 378] width 6 height 6
type input "**********"
click at [583, 357] on link at bounding box center [584, 358] width 6 height 6
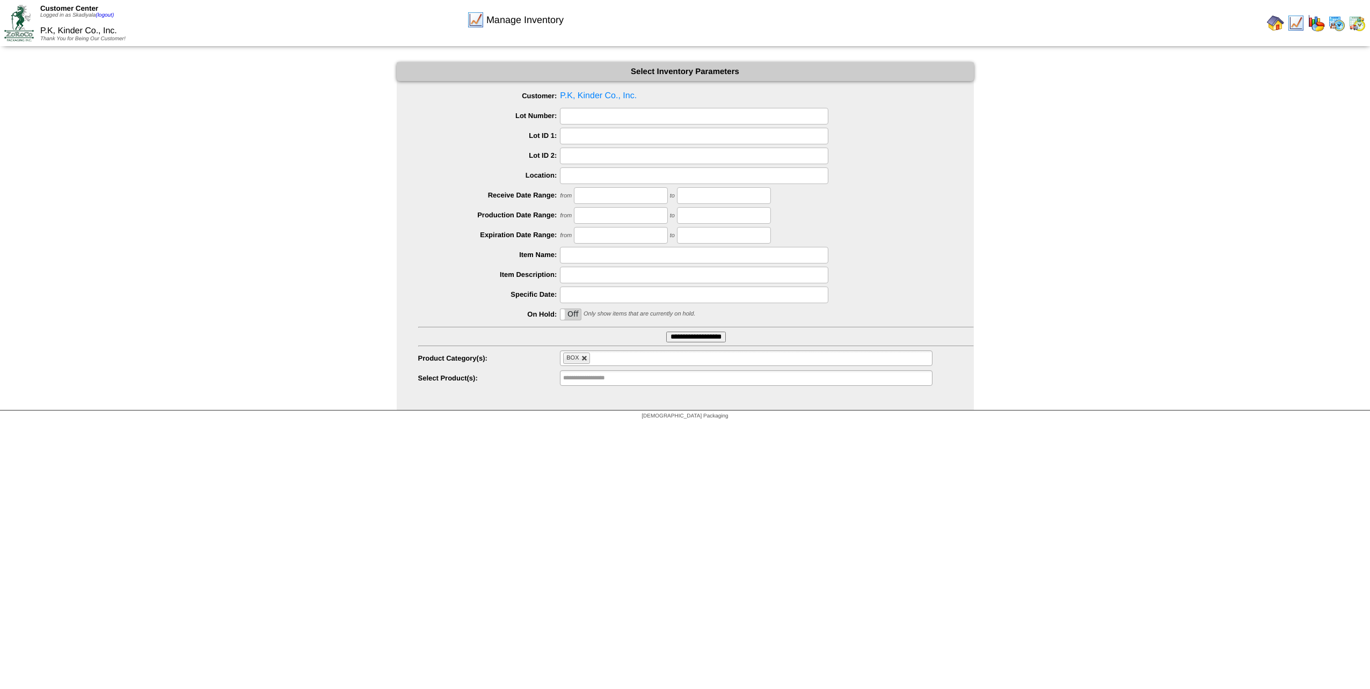
type input "**********"
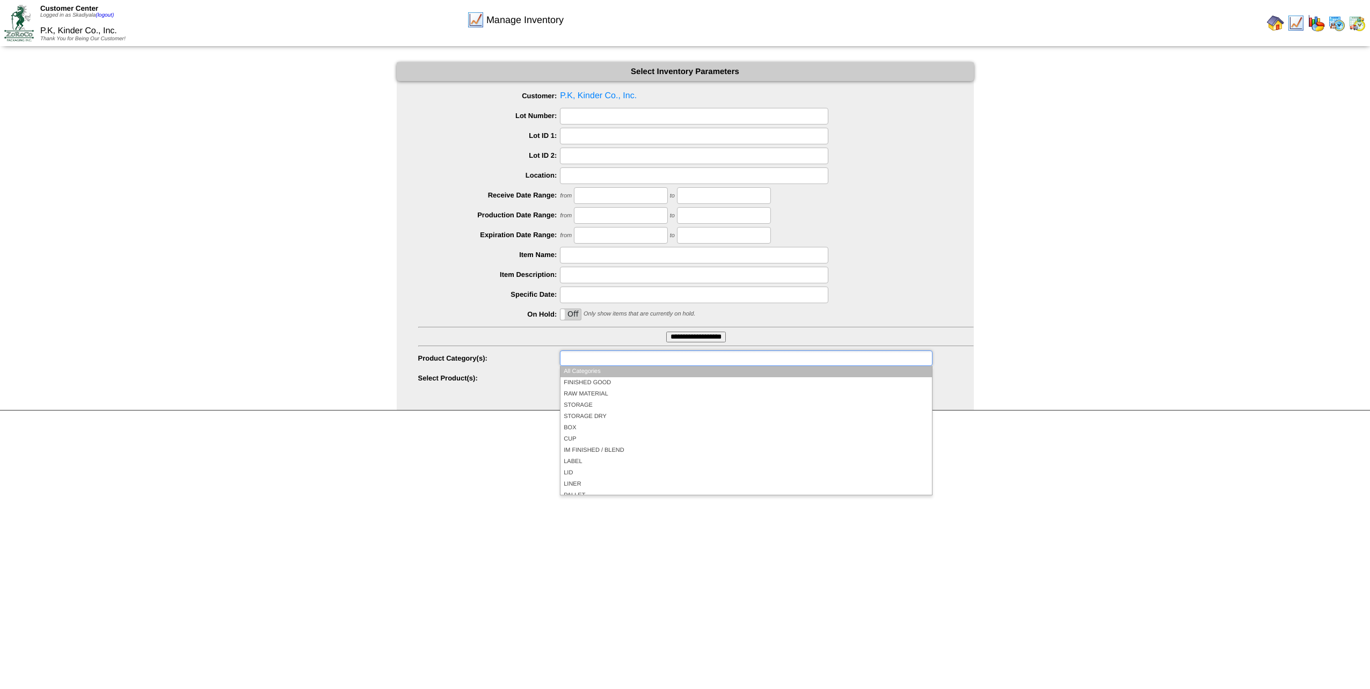
click at [603, 359] on input "text" at bounding box center [597, 358] width 69 height 13
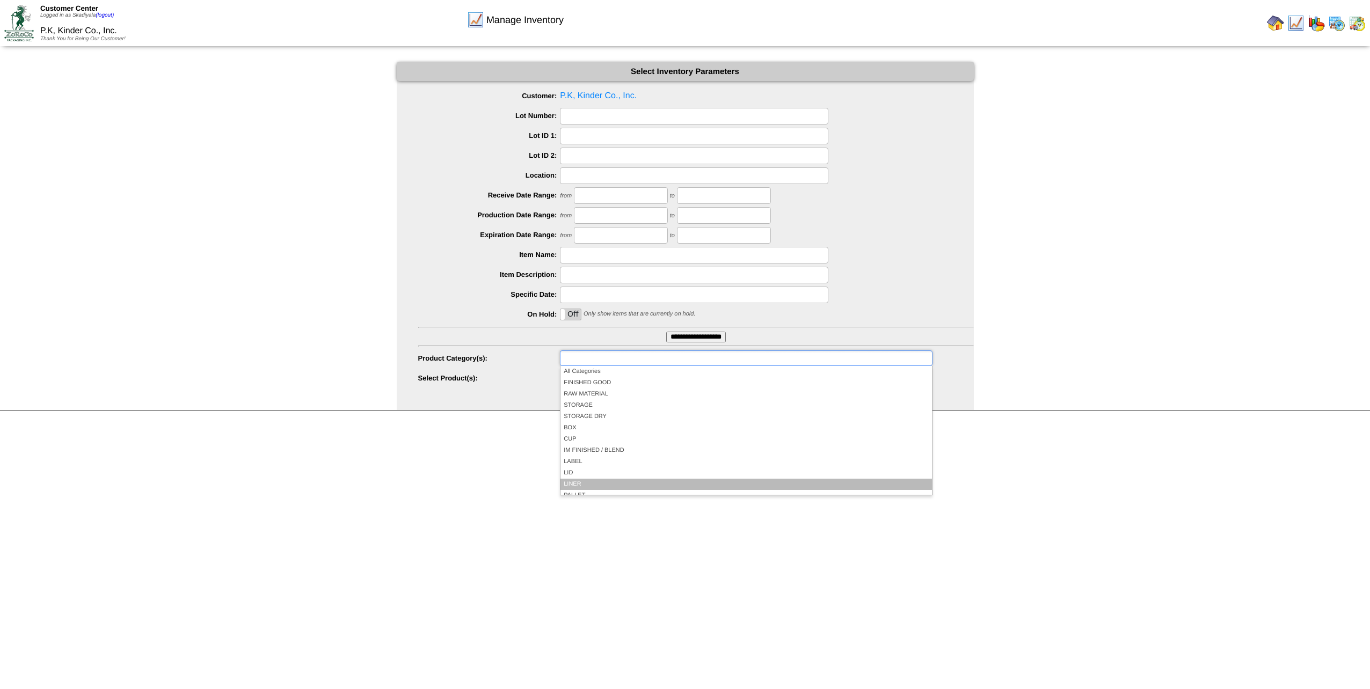
scroll to position [63, 0]
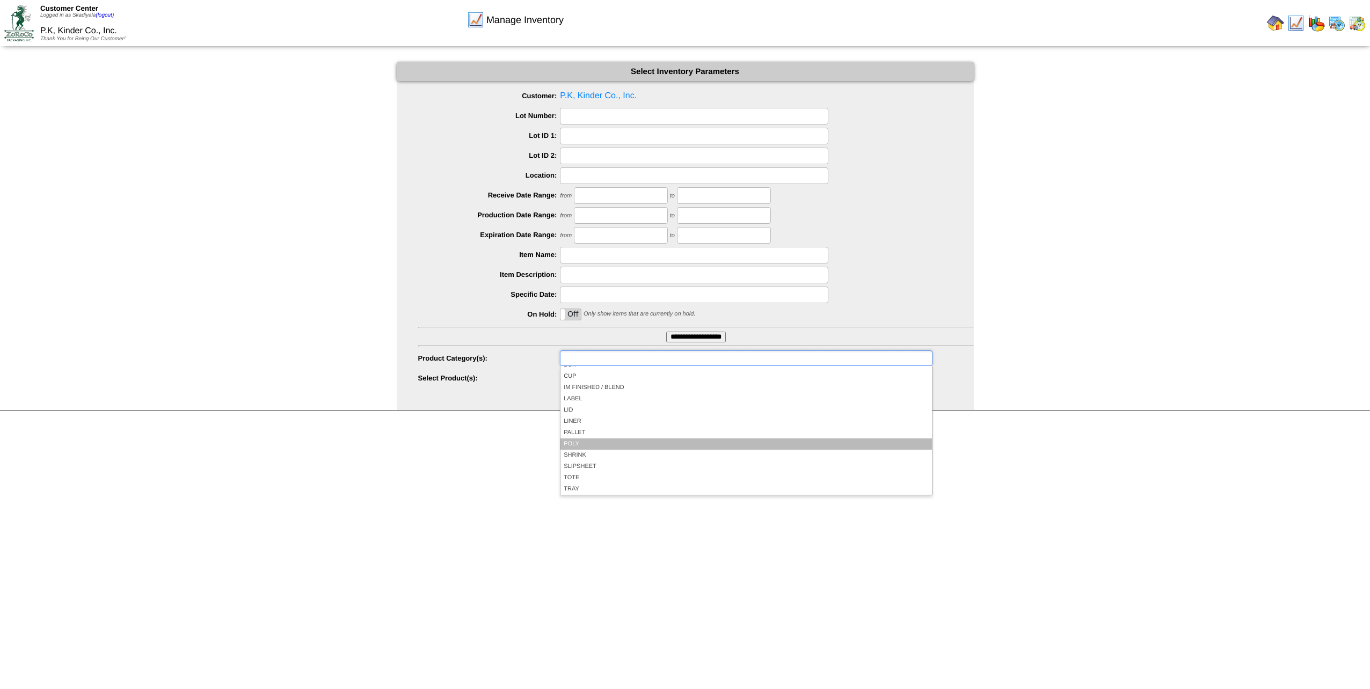
click at [587, 440] on li "POLY" at bounding box center [745, 444] width 371 height 11
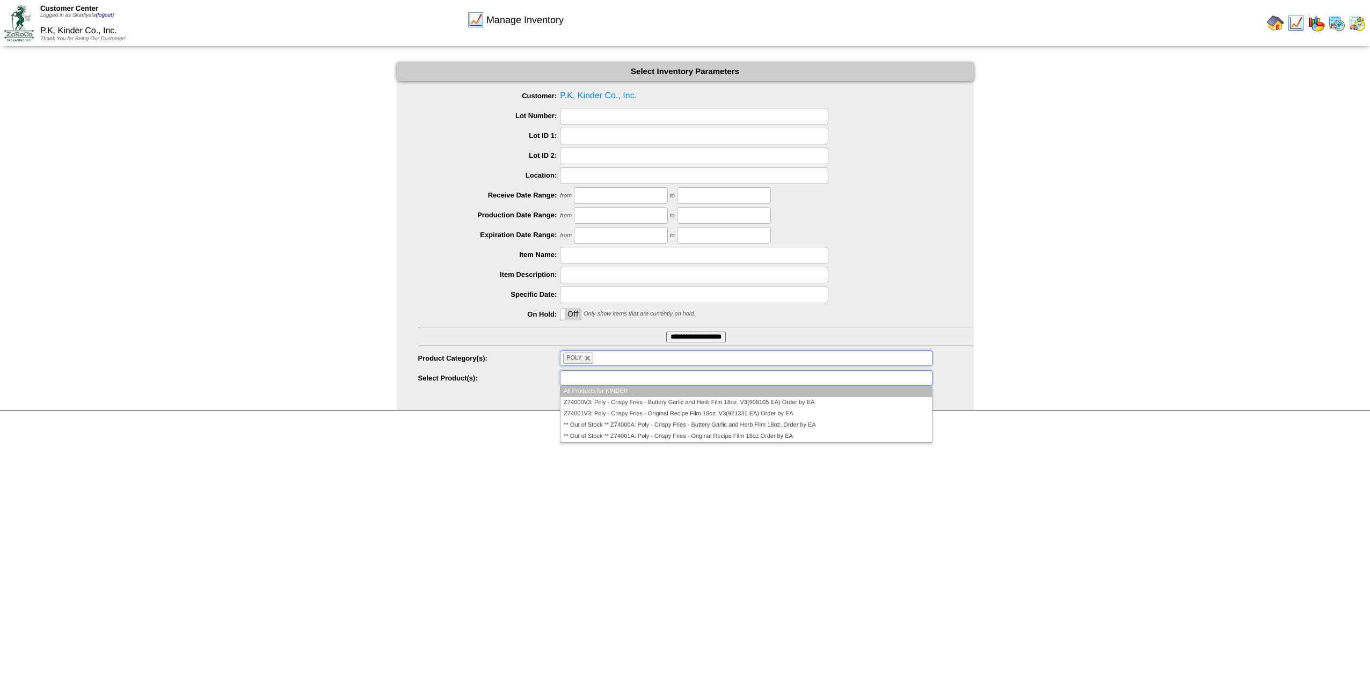
click at [786, 382] on ul at bounding box center [746, 378] width 372 height 16
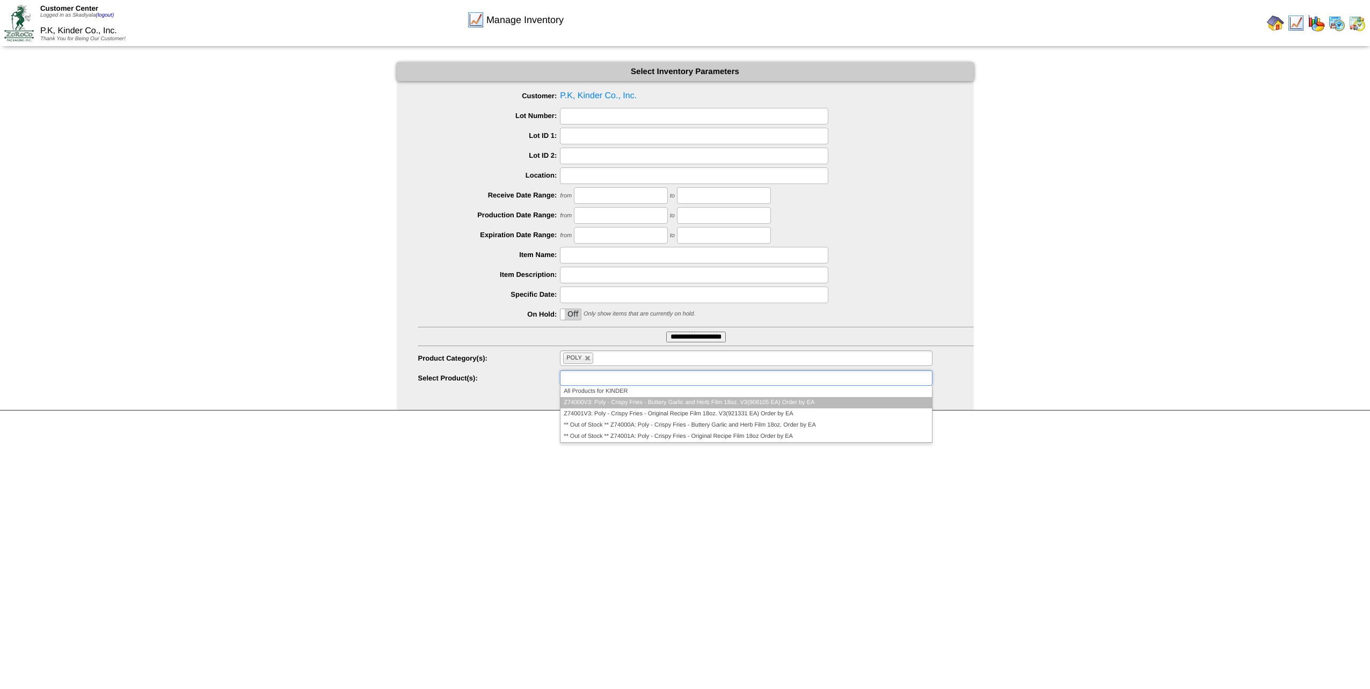
click at [791, 401] on li "Z74000V3: Poly - Crispy Fries - Buttery Garlic and Herb Film 18oz. V3(908105 EA…" at bounding box center [745, 402] width 371 height 11
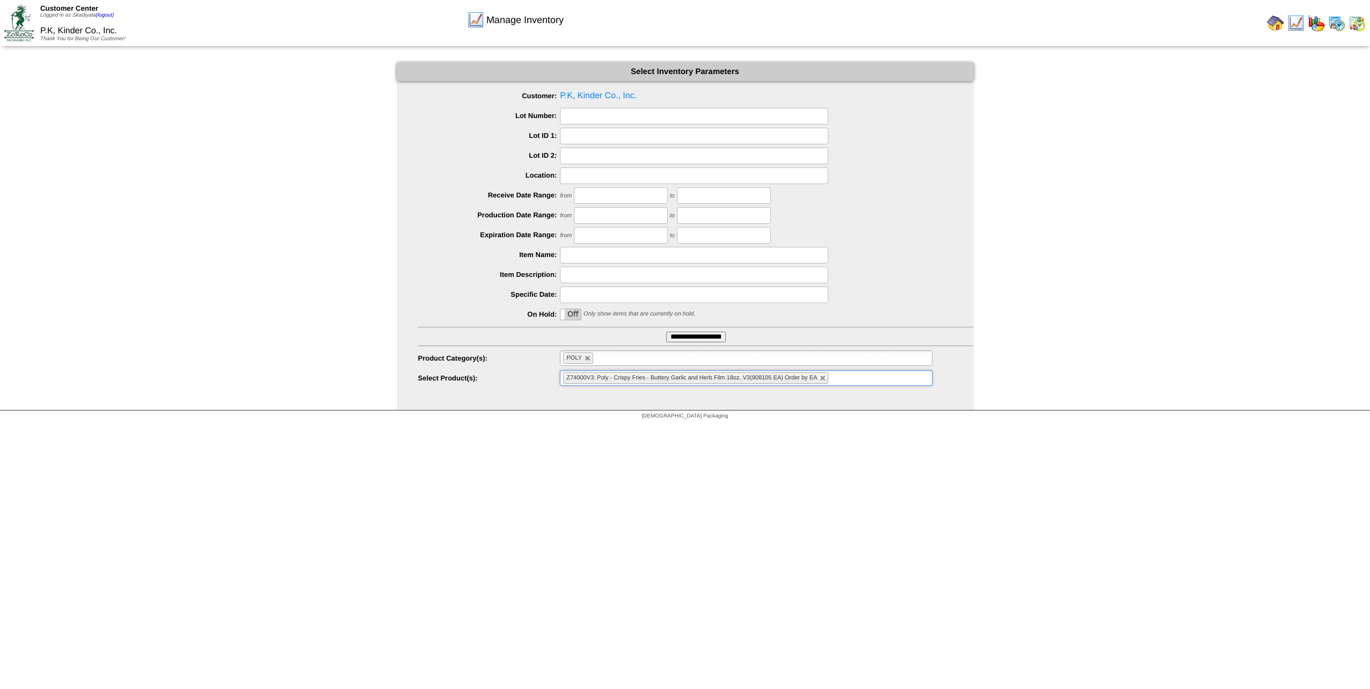
click at [838, 377] on input "text" at bounding box center [837, 377] width 13 height 13
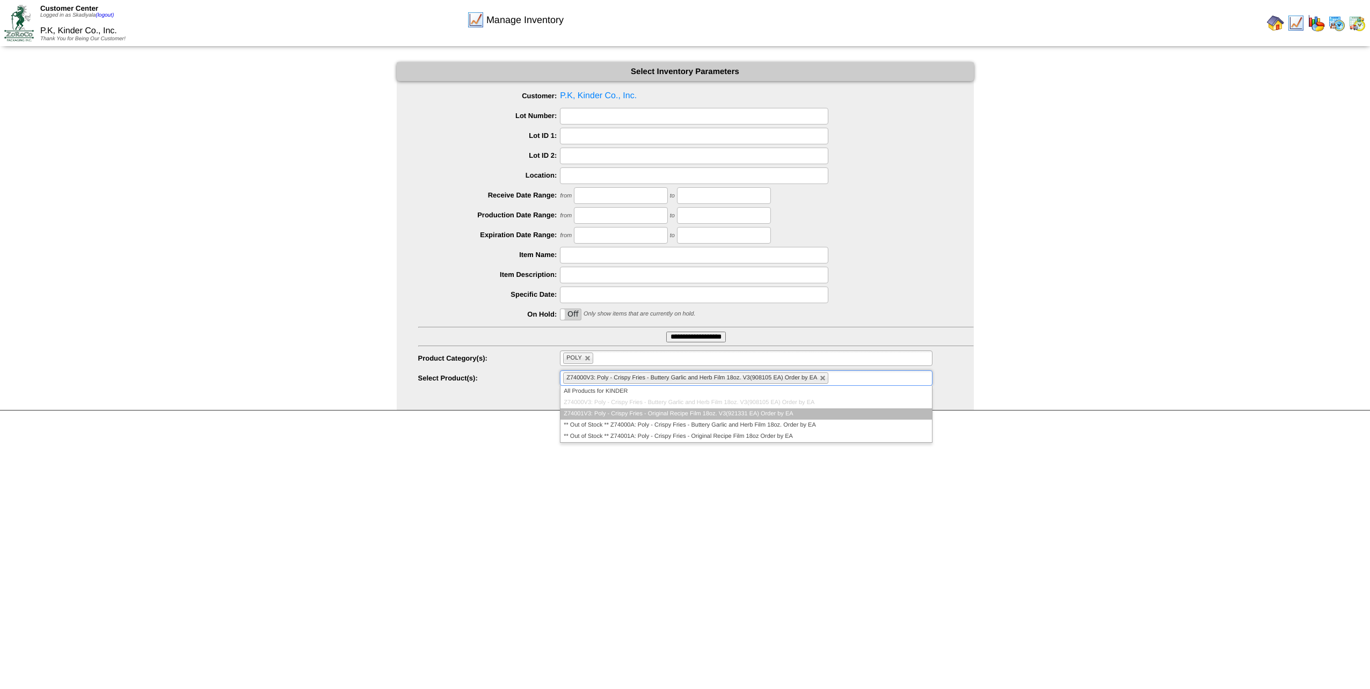
click at [790, 413] on li "Z74001V3: Poly - Crispy Fries - Original Recipe Film 18oz. V3(921331 EA) Order …" at bounding box center [745, 413] width 371 height 11
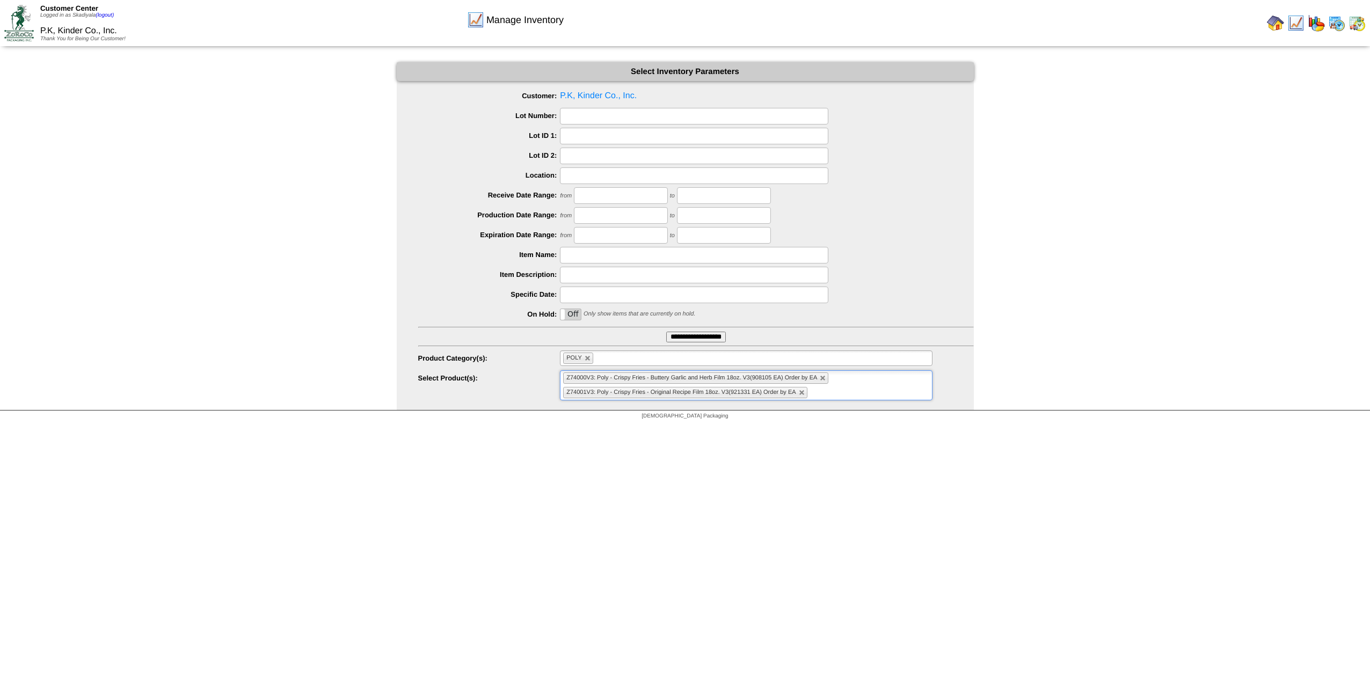
click at [872, 425] on html "Customer Center Logged in as Skadiyala (logout) P.K, Kinder Co., Inc. Thank You…" at bounding box center [685, 212] width 1370 height 425
click at [801, 393] on link at bounding box center [802, 393] width 6 height 6
click at [821, 381] on li "Z74000V3: Poly - Crispy Fries - Buttery Garlic and Herb Film 18oz. V3(908105 EA…" at bounding box center [695, 378] width 265 height 11
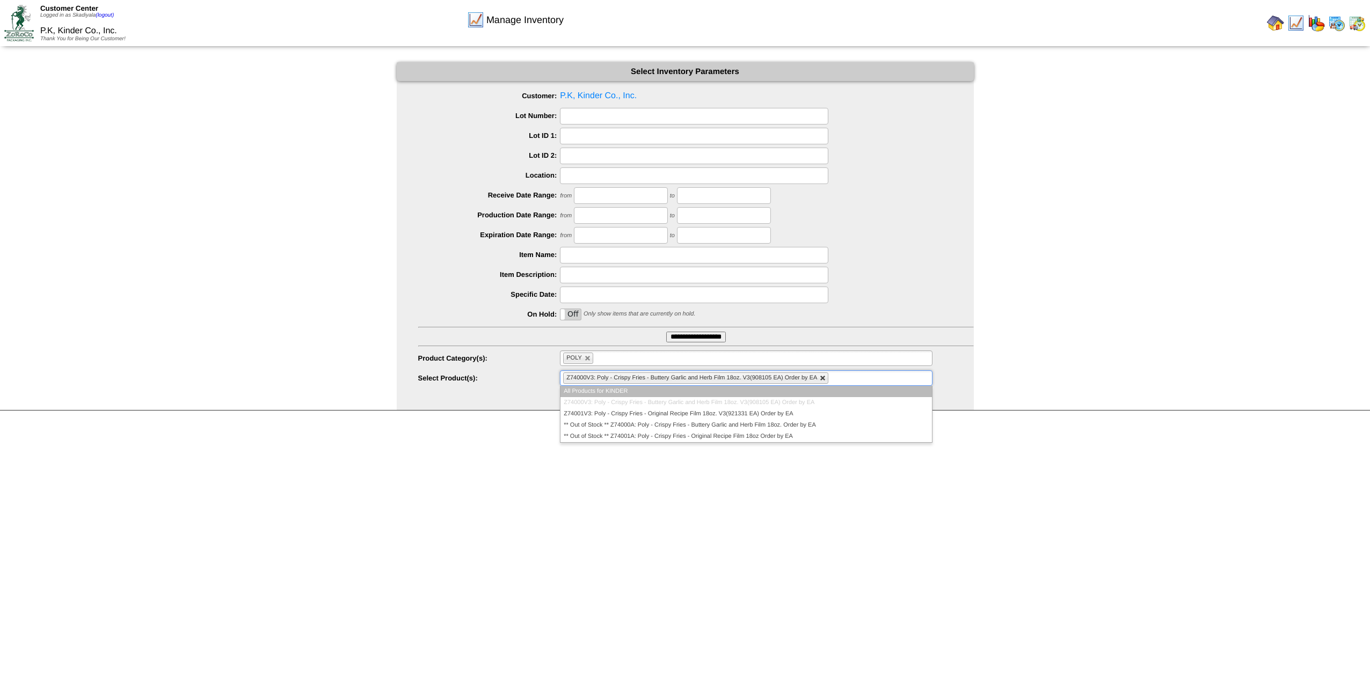
click at [821, 378] on link at bounding box center [823, 378] width 6 height 6
click at [589, 361] on link at bounding box center [588, 358] width 6 height 6
type input "**********"
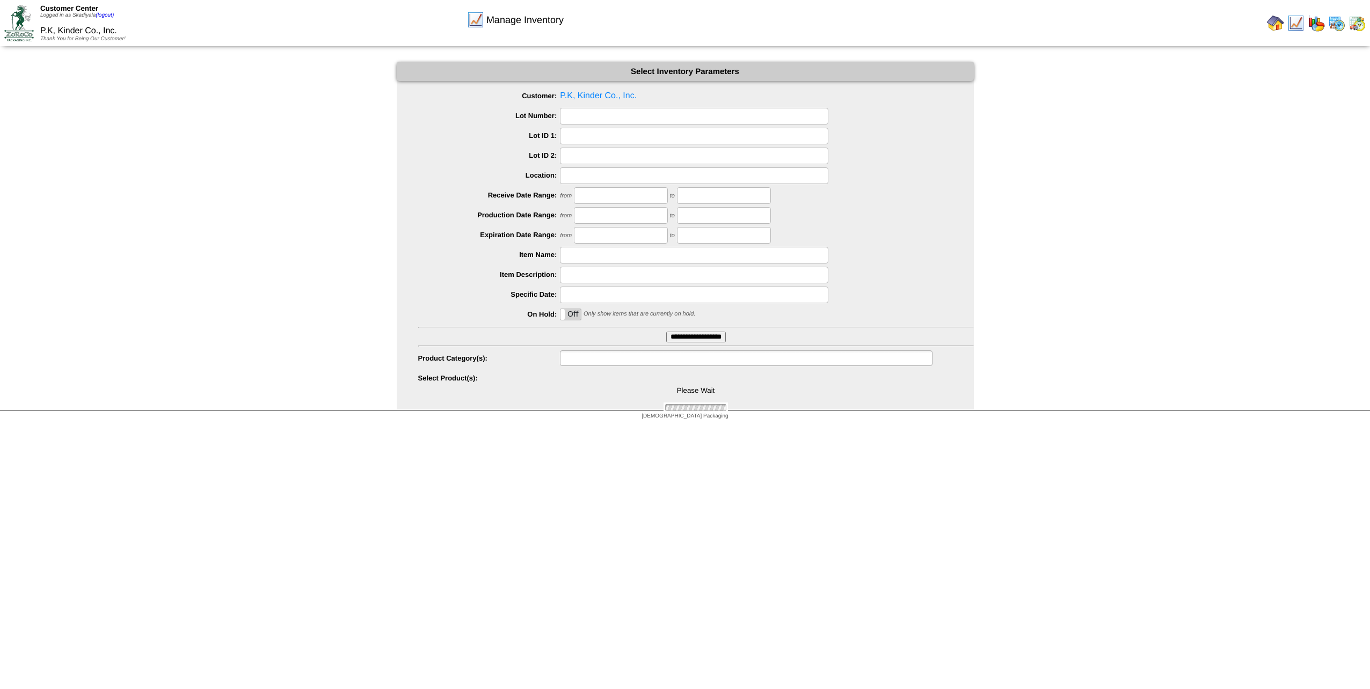
click at [597, 357] on input "text" at bounding box center [597, 358] width 69 height 13
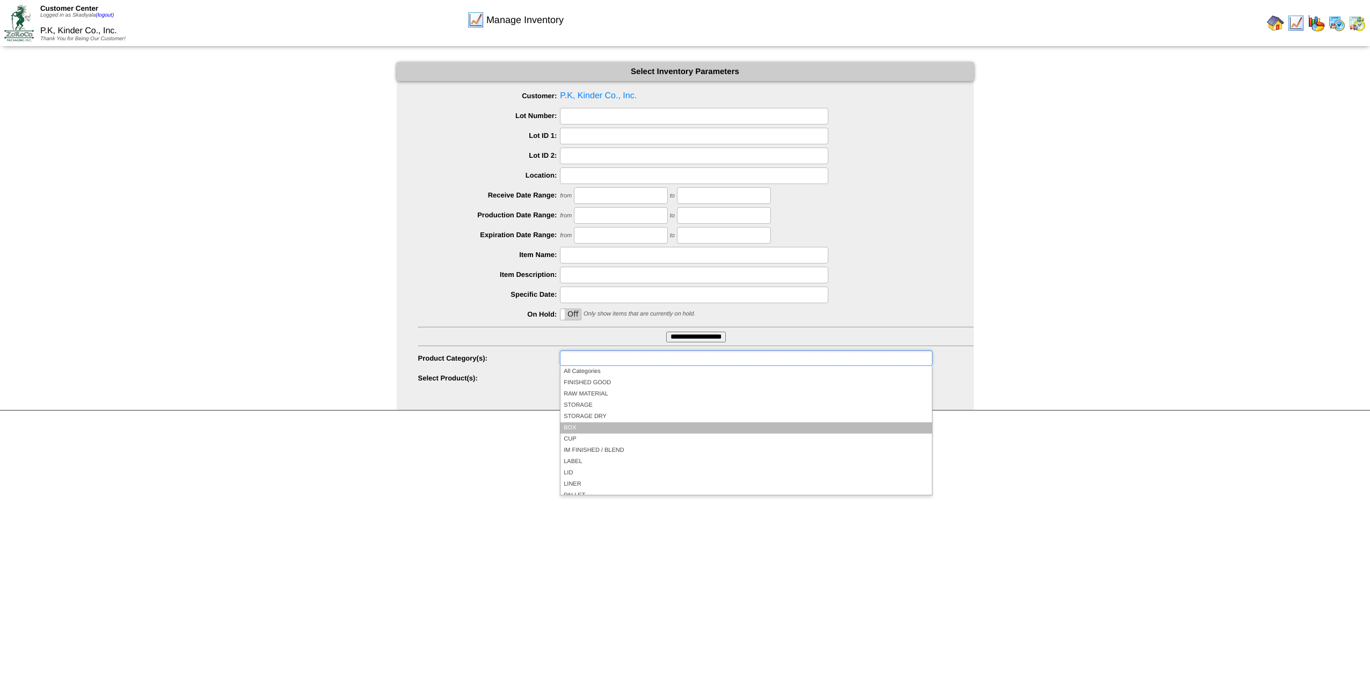
click at [600, 430] on li "BOX" at bounding box center [745, 427] width 371 height 11
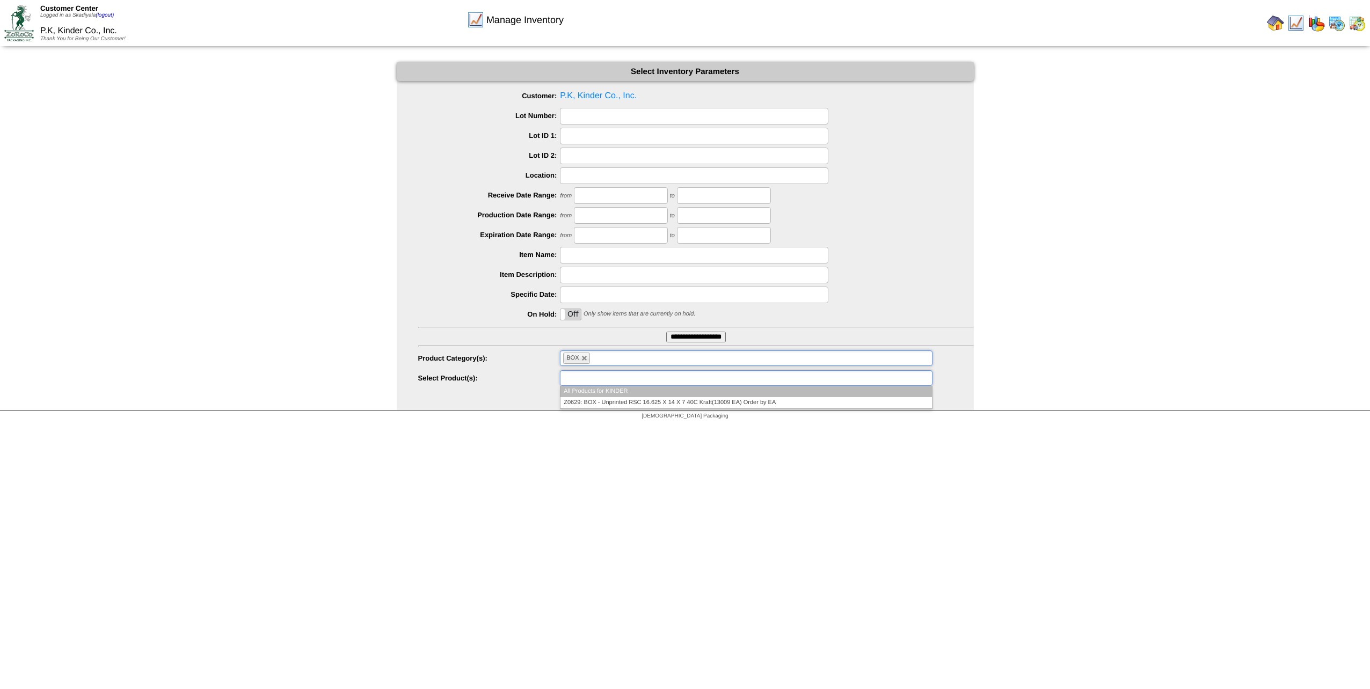
click at [709, 379] on ul at bounding box center [746, 378] width 372 height 16
type input "**********"
click at [582, 357] on link at bounding box center [584, 358] width 6 height 6
type input "**********"
click at [594, 357] on input "text" at bounding box center [597, 358] width 69 height 13
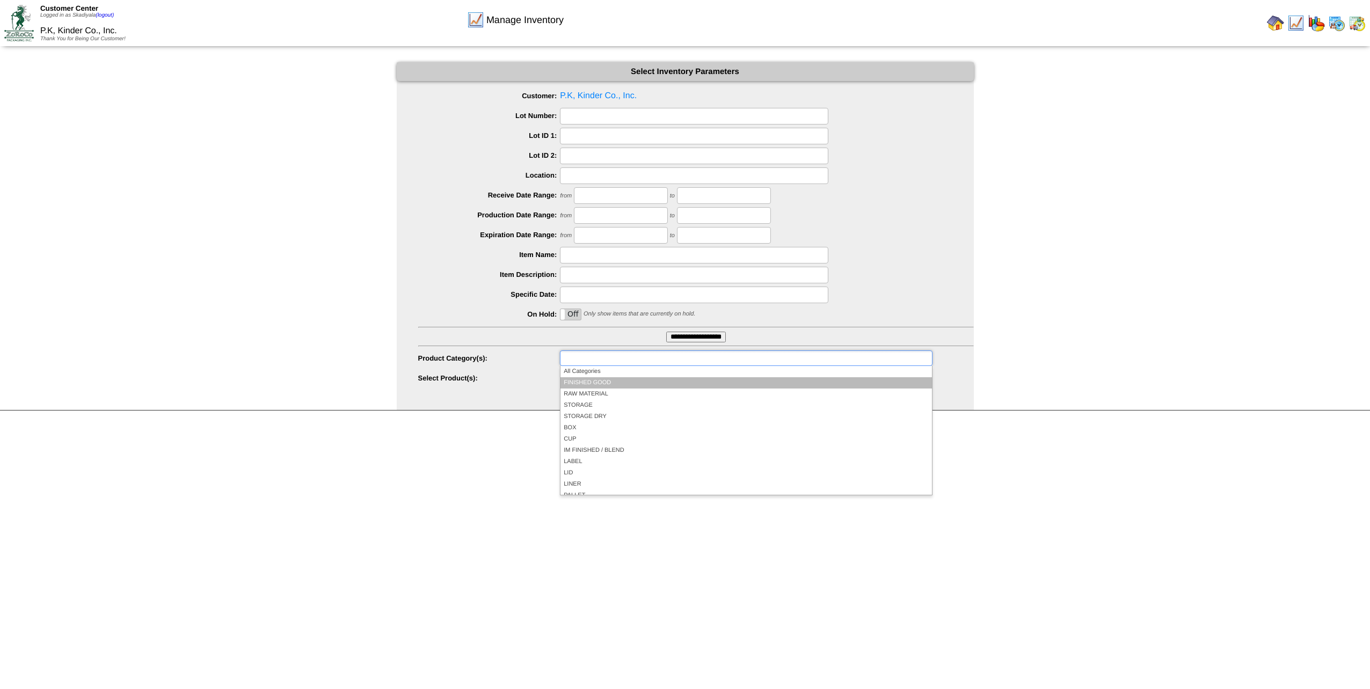
click at [603, 381] on li "FINISHED GOOD" at bounding box center [745, 382] width 371 height 11
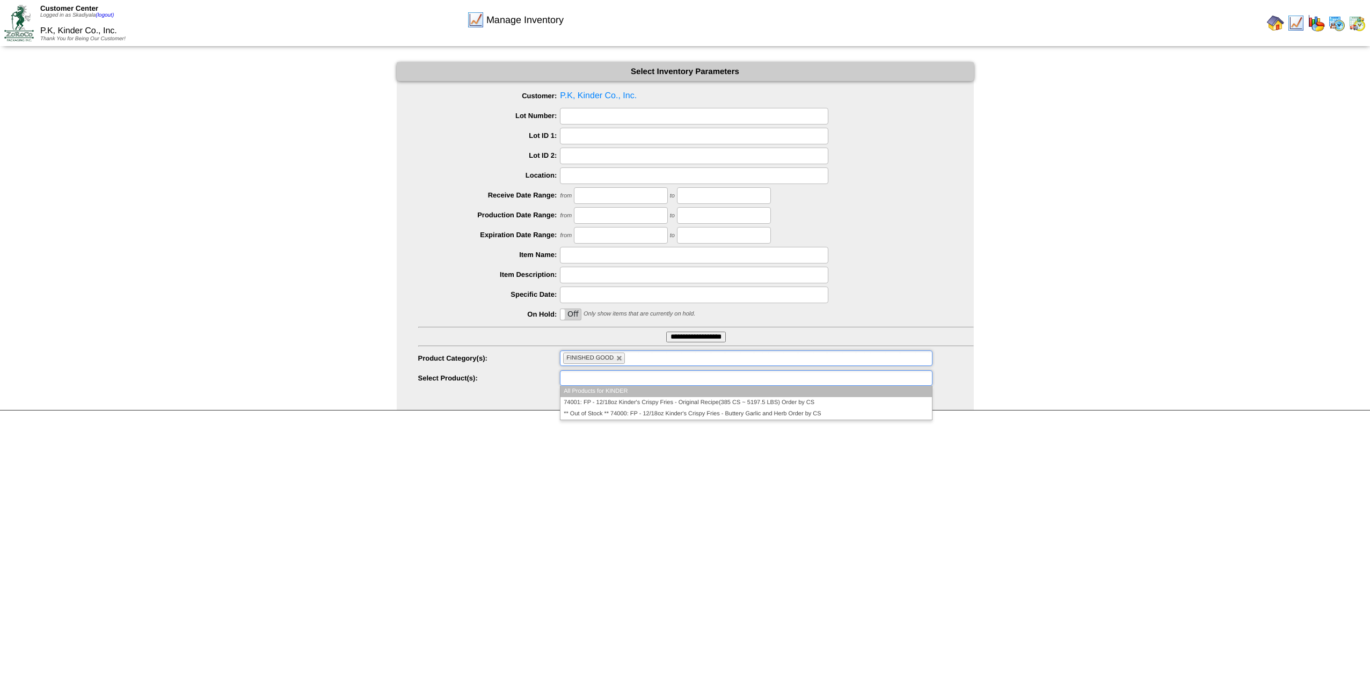
click at [777, 381] on ul at bounding box center [746, 378] width 372 height 16
type input "**********"
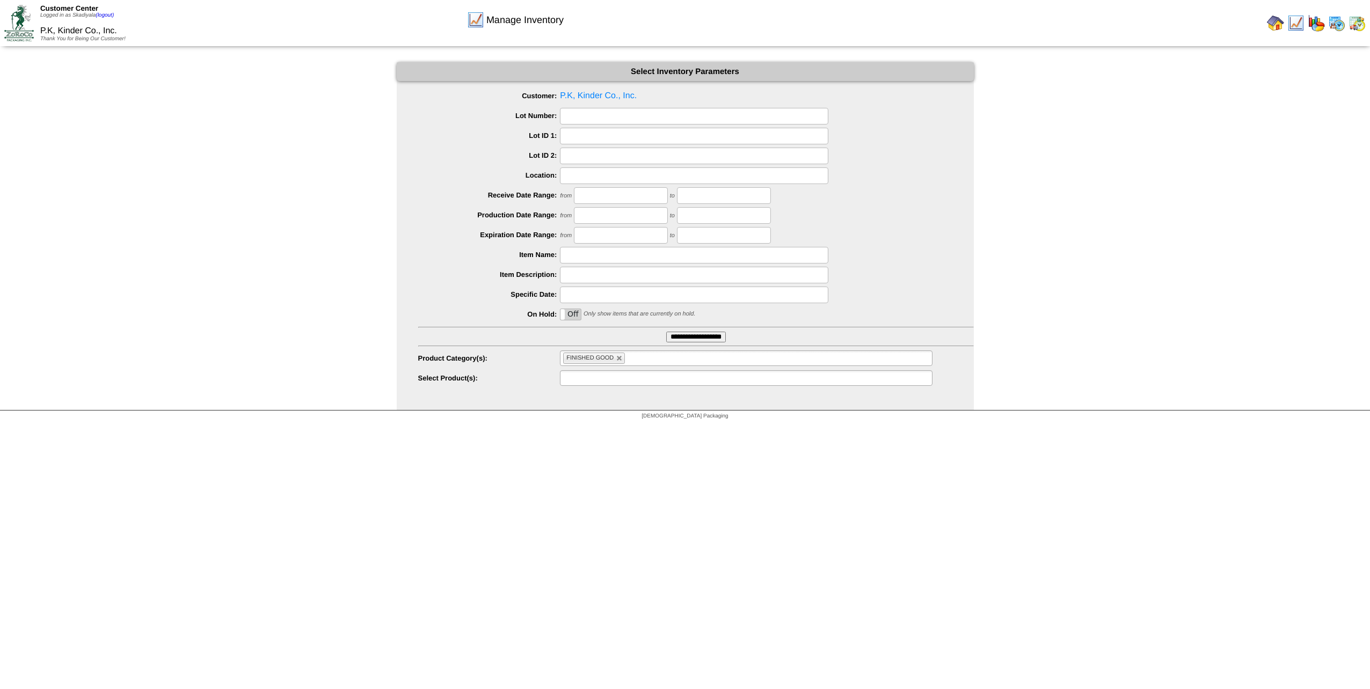
click at [719, 379] on ul at bounding box center [746, 378] width 372 height 16
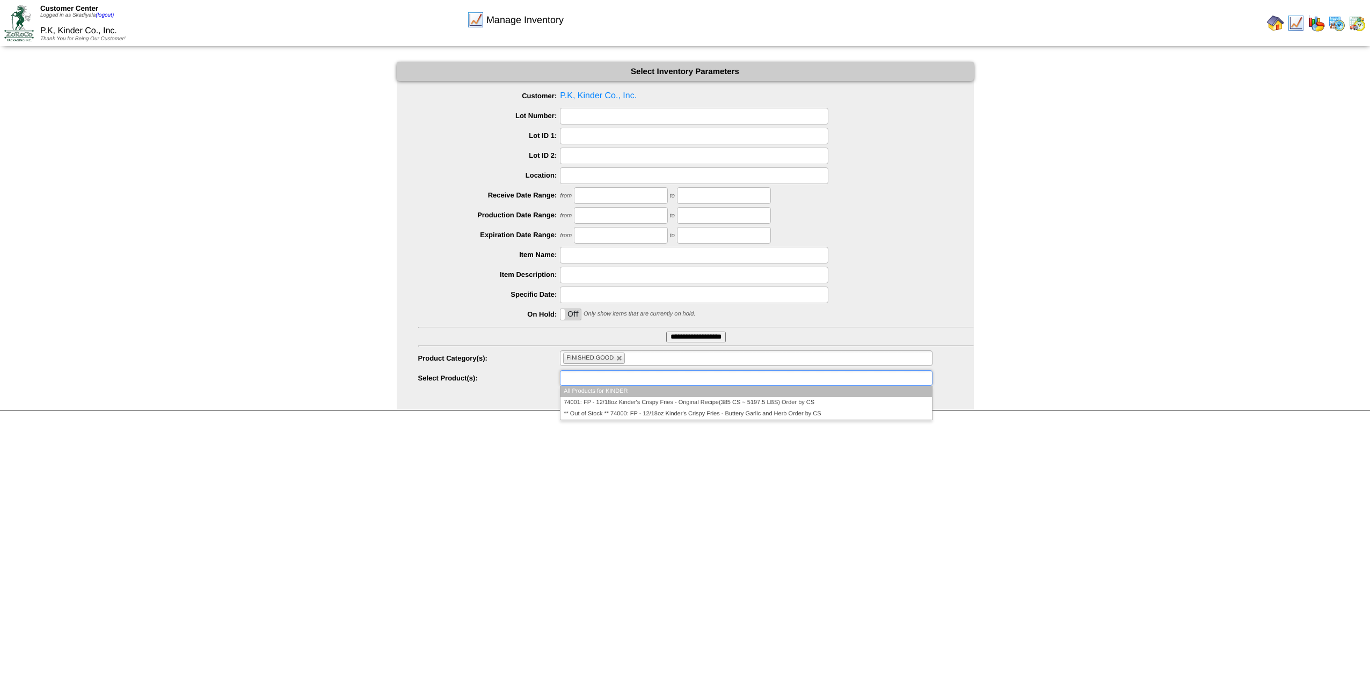
click at [719, 379] on ul at bounding box center [746, 378] width 372 height 16
type input "**********"
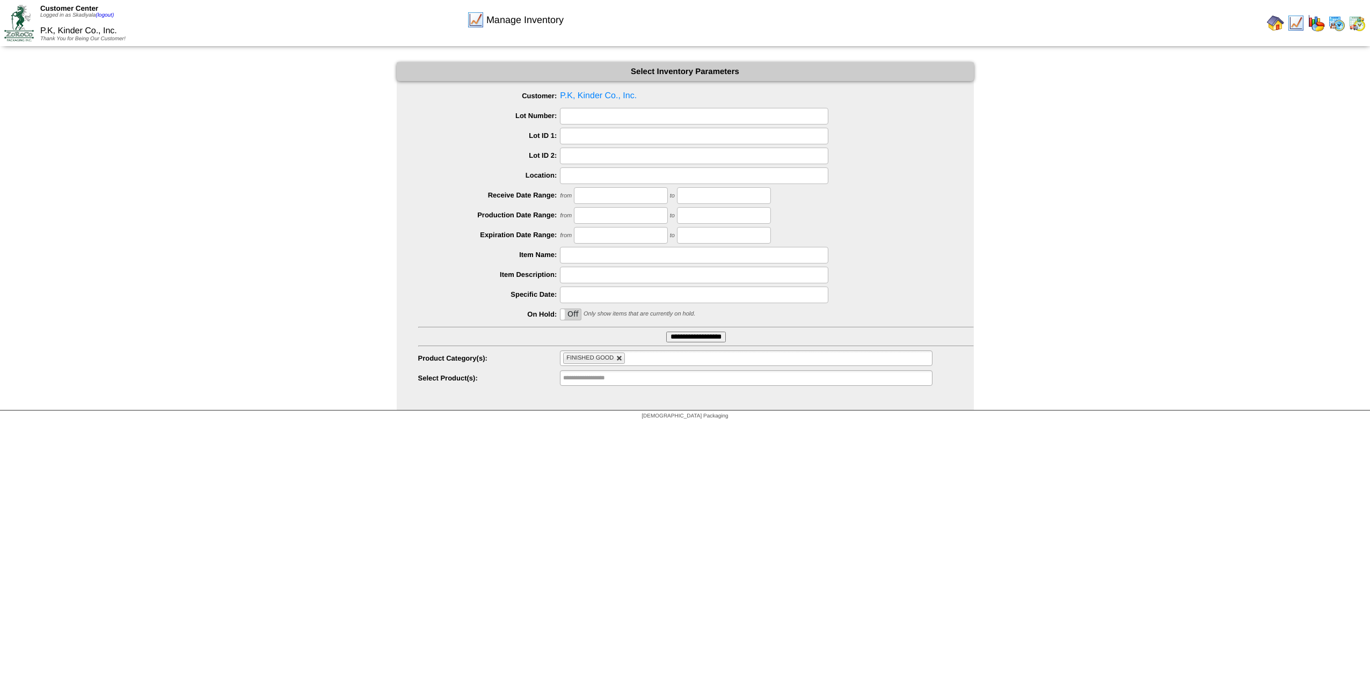
click at [619, 358] on link at bounding box center [619, 358] width 6 height 6
type input "**********"
click at [616, 361] on input "text" at bounding box center [597, 358] width 69 height 13
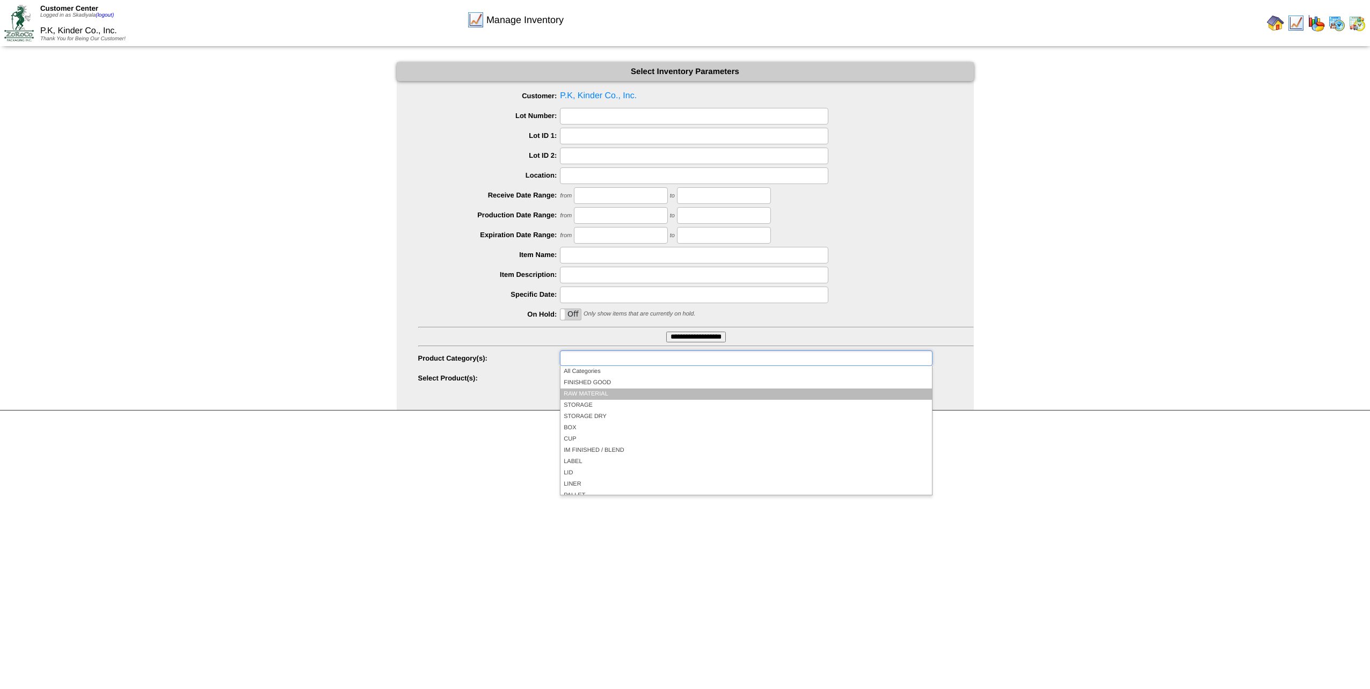
click at [611, 389] on li "RAW MATERIAL" at bounding box center [745, 394] width 371 height 11
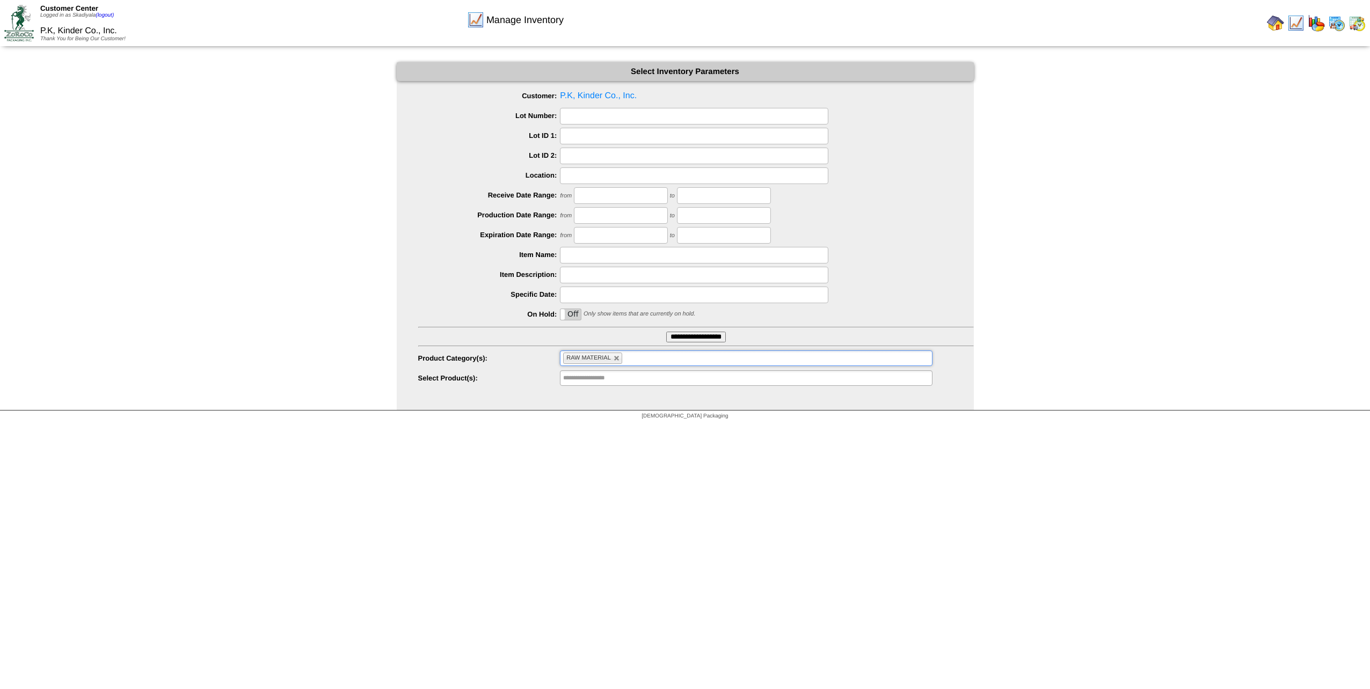
click at [630, 359] on input "text" at bounding box center [631, 358] width 13 height 13
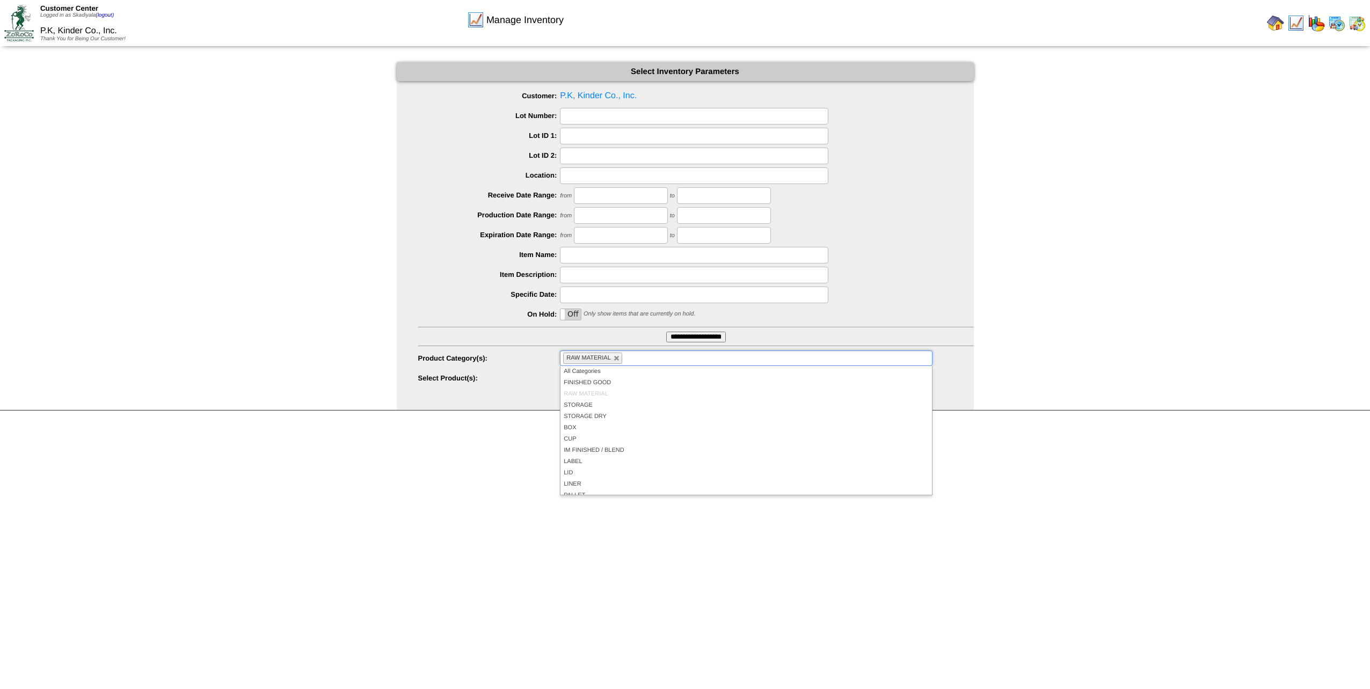
click at [603, 393] on li "RAW MATERIAL" at bounding box center [745, 394] width 371 height 11
click at [1044, 425] on html "Customer Center Logged in as Skadiyala (logout) P.K, Kinder Co., Inc. Thank You…" at bounding box center [685, 212] width 1370 height 425
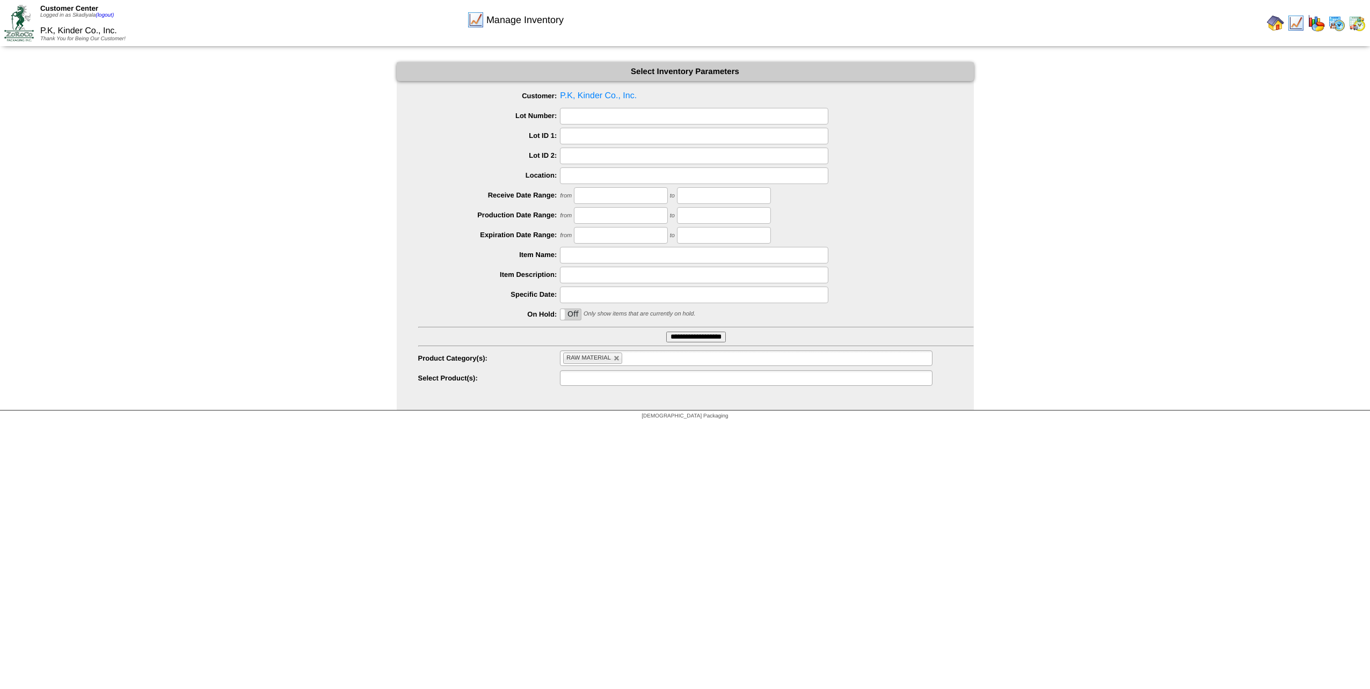
click at [893, 382] on ul at bounding box center [746, 378] width 372 height 16
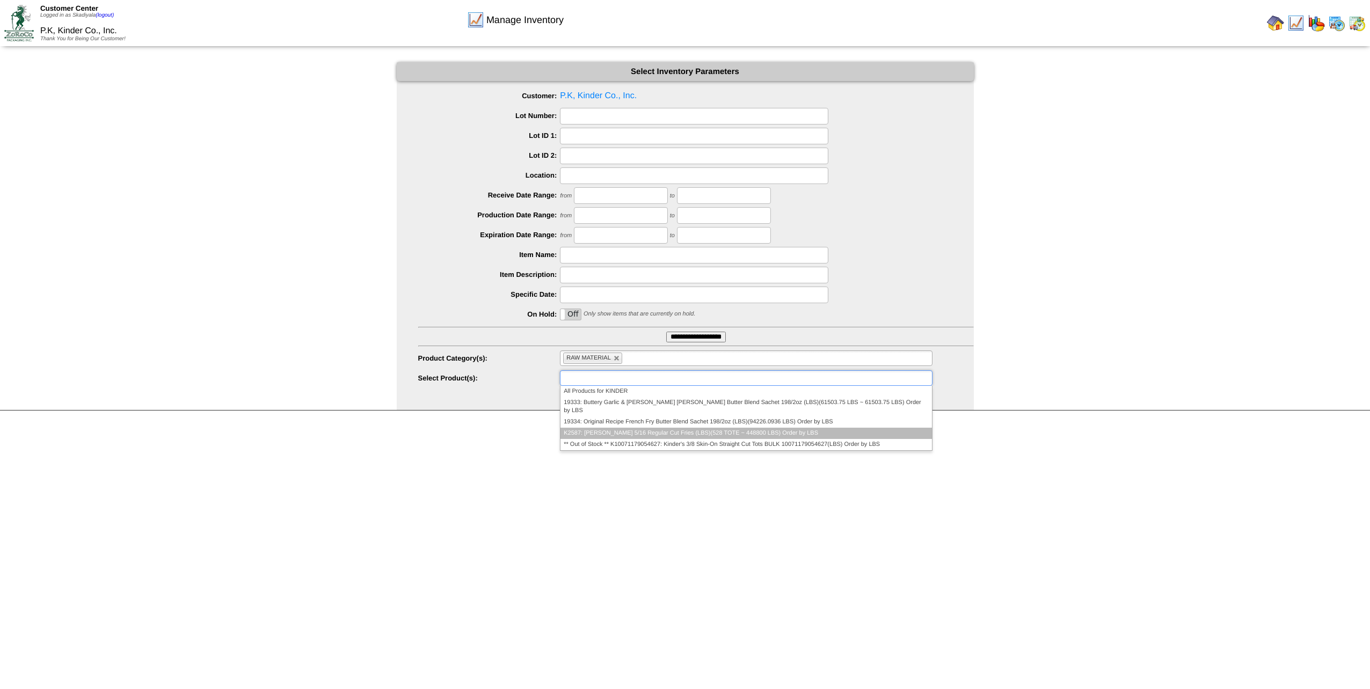
click at [791, 428] on li "K2587: [PERSON_NAME] 5/16 Regular Cut Fries (LBS)(528 TOTE ~ 448800 LBS) Order …" at bounding box center [745, 433] width 371 height 11
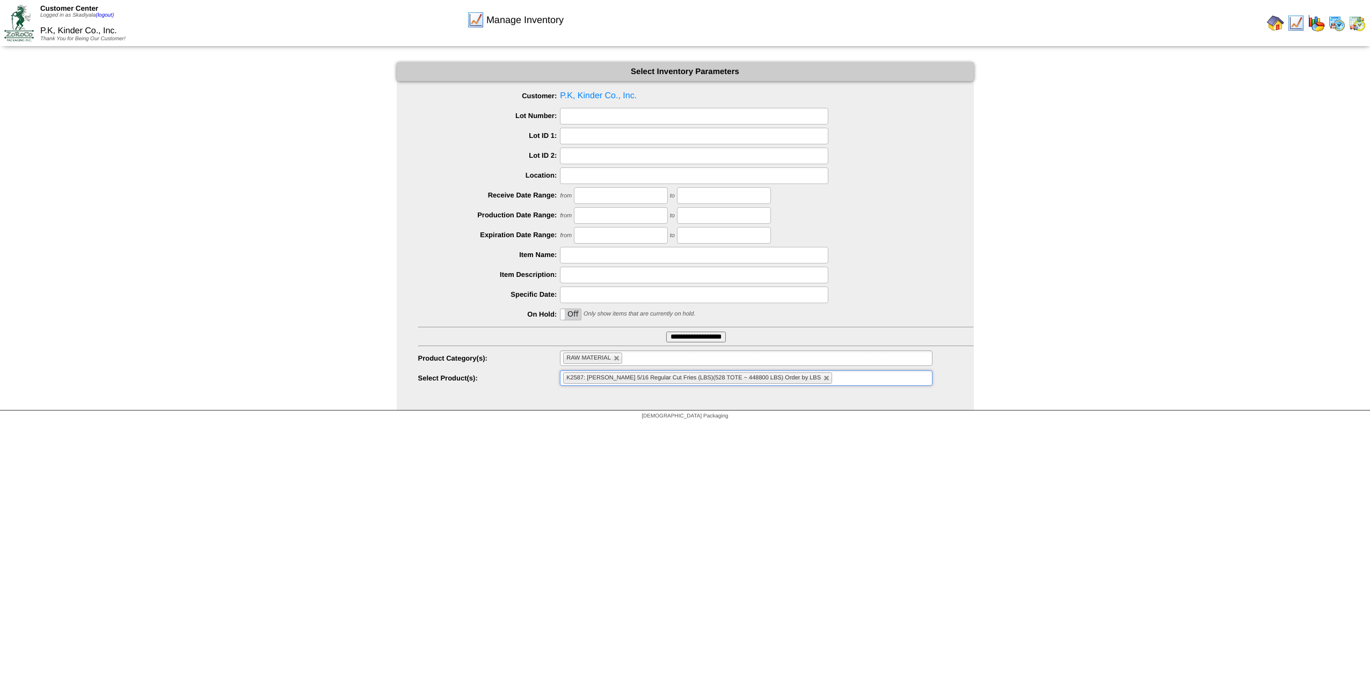
click at [835, 379] on input "text" at bounding box center [841, 377] width 13 height 13
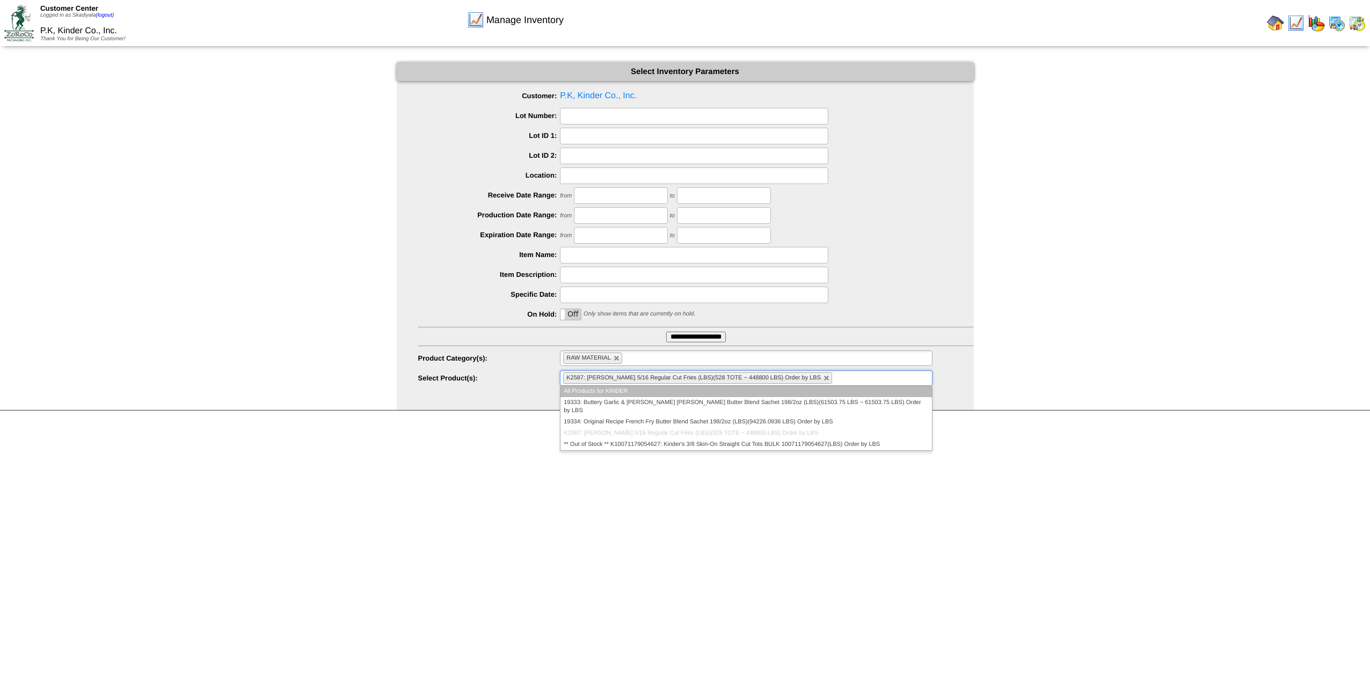
click at [835, 379] on input "text" at bounding box center [841, 377] width 13 height 13
click at [1009, 425] on html "Customer Center Logged in as Skadiyala (logout) P.K, Kinder Co., Inc. Thank You…" at bounding box center [685, 212] width 1370 height 425
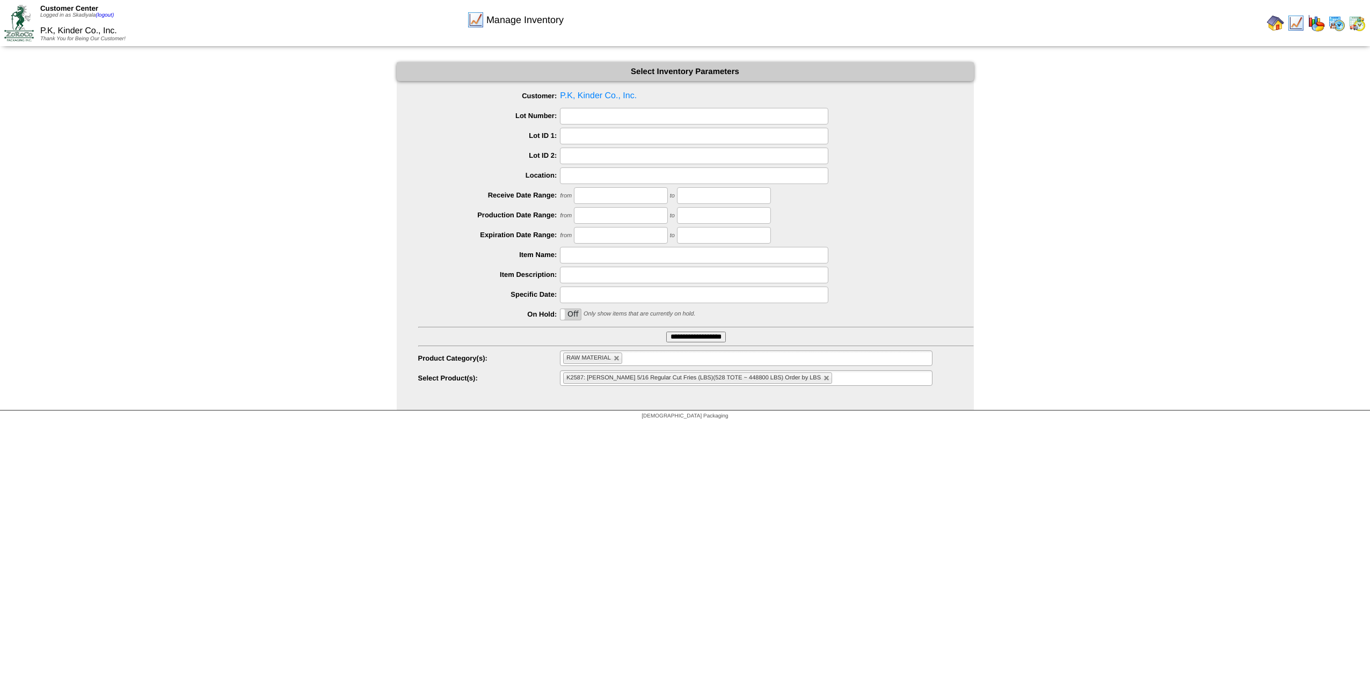
click at [826, 378] on ul "K2587: [PERSON_NAME] 5/16 Regular Cut Fries (LBS)(528 TOTE ~ 448800 LBS) Order …" at bounding box center [746, 378] width 372 height 16
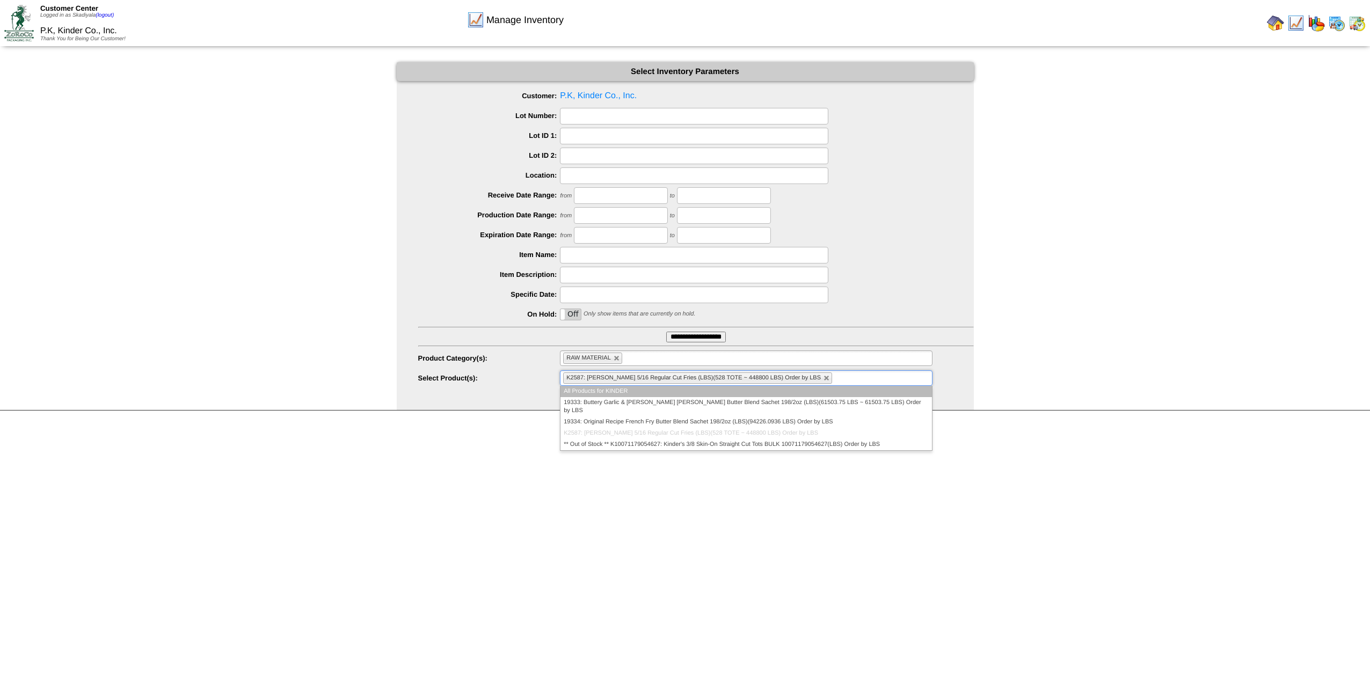
click at [826, 378] on ul "K2587: [PERSON_NAME] 5/16 Regular Cut Fries (LBS)(528 TOTE ~ 448800 LBS) Order …" at bounding box center [746, 378] width 372 height 16
click at [1041, 425] on html "Customer Center Logged in as Skadiyala (logout) P.K, Kinder Co., Inc. Thank You…" at bounding box center [685, 212] width 1370 height 425
